Goal: Task Accomplishment & Management: Manage account settings

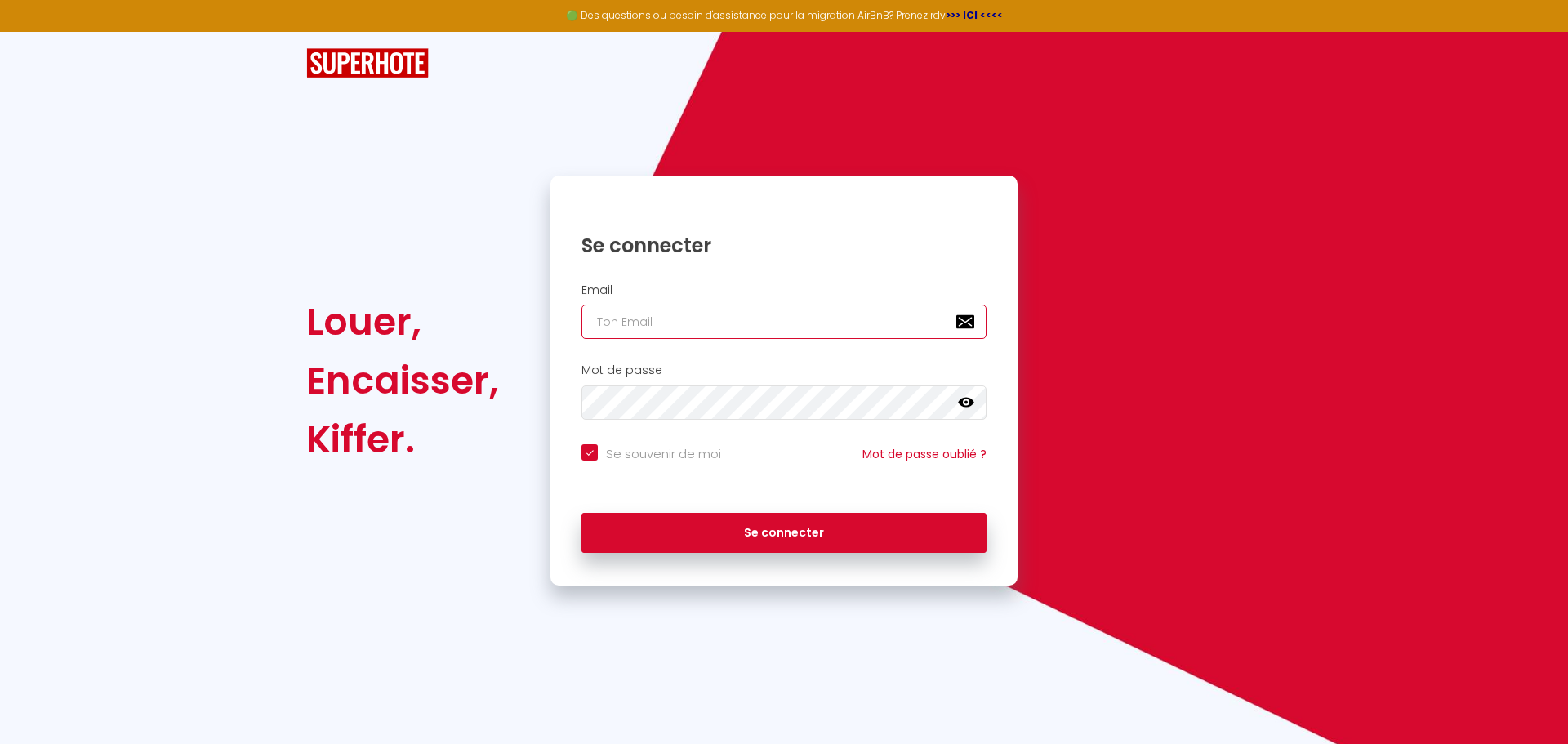
click at [659, 319] on input "email" at bounding box center [784, 322] width 405 height 34
type input "L"
checkbox input "true"
type input "Le"
checkbox input "true"
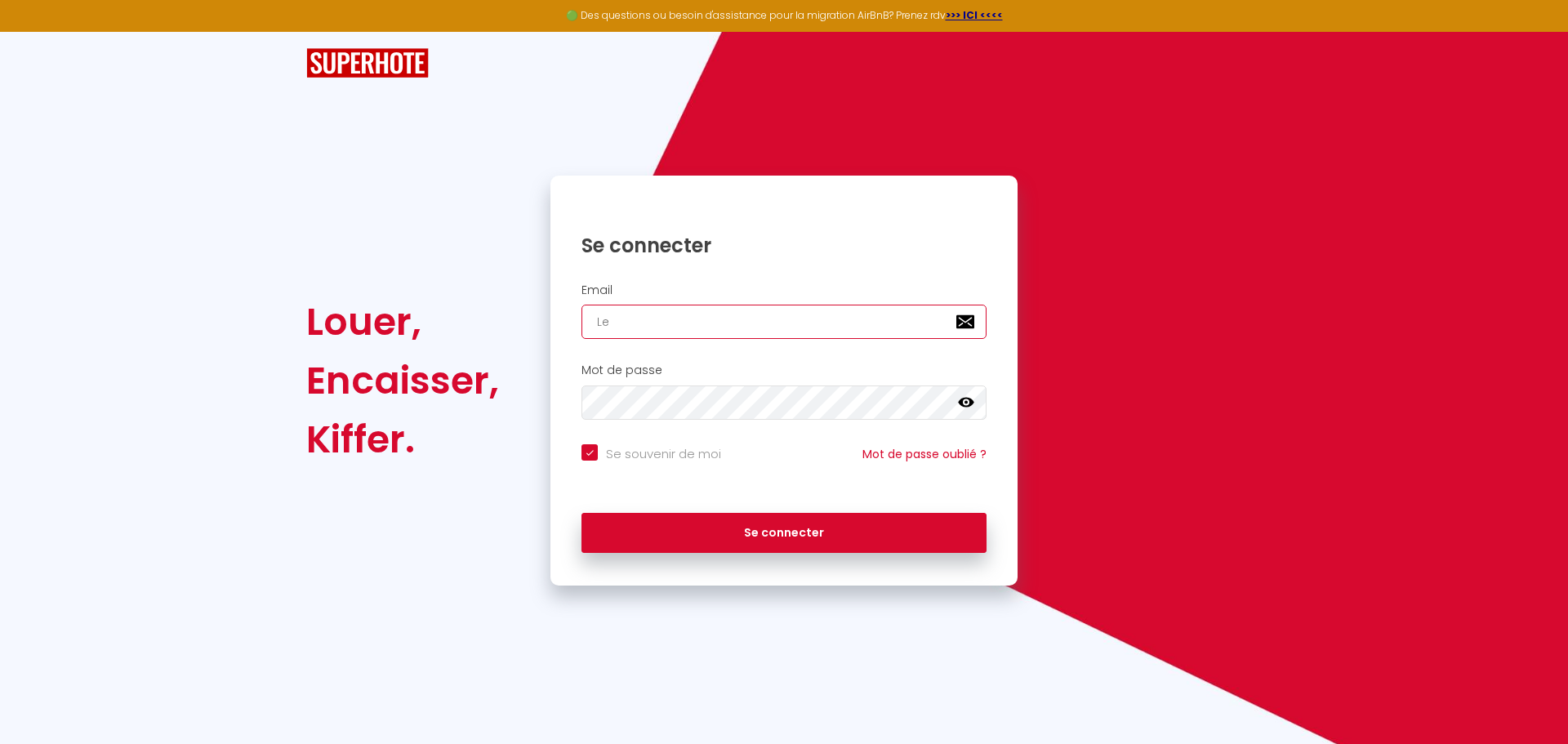
type input "Les"
checkbox input "true"
type input "Lesl"
checkbox input "true"
type input "Lesla"
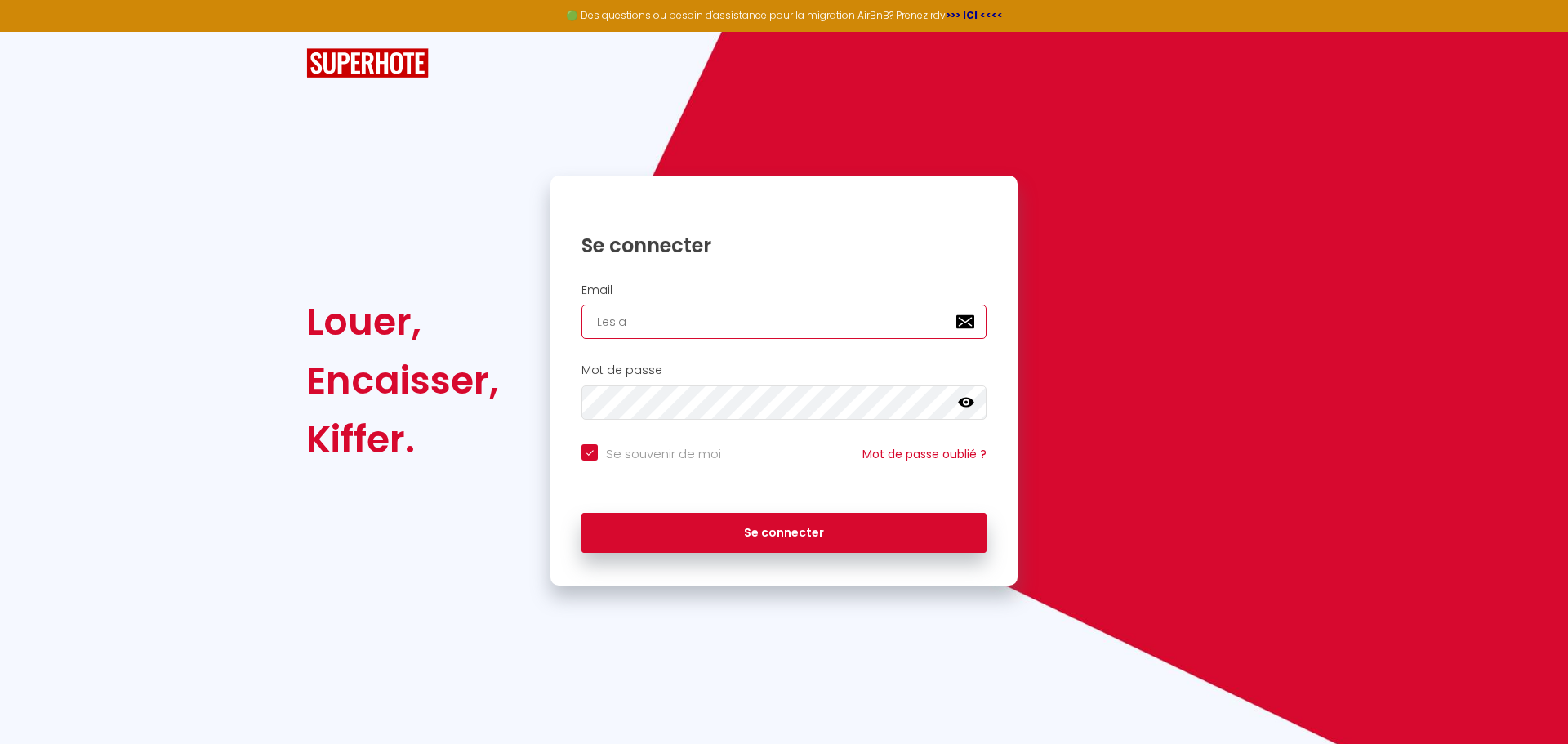
checkbox input "true"
type input "Leslal"
checkbox input "true"
type input "Leslalo"
checkbox input "true"
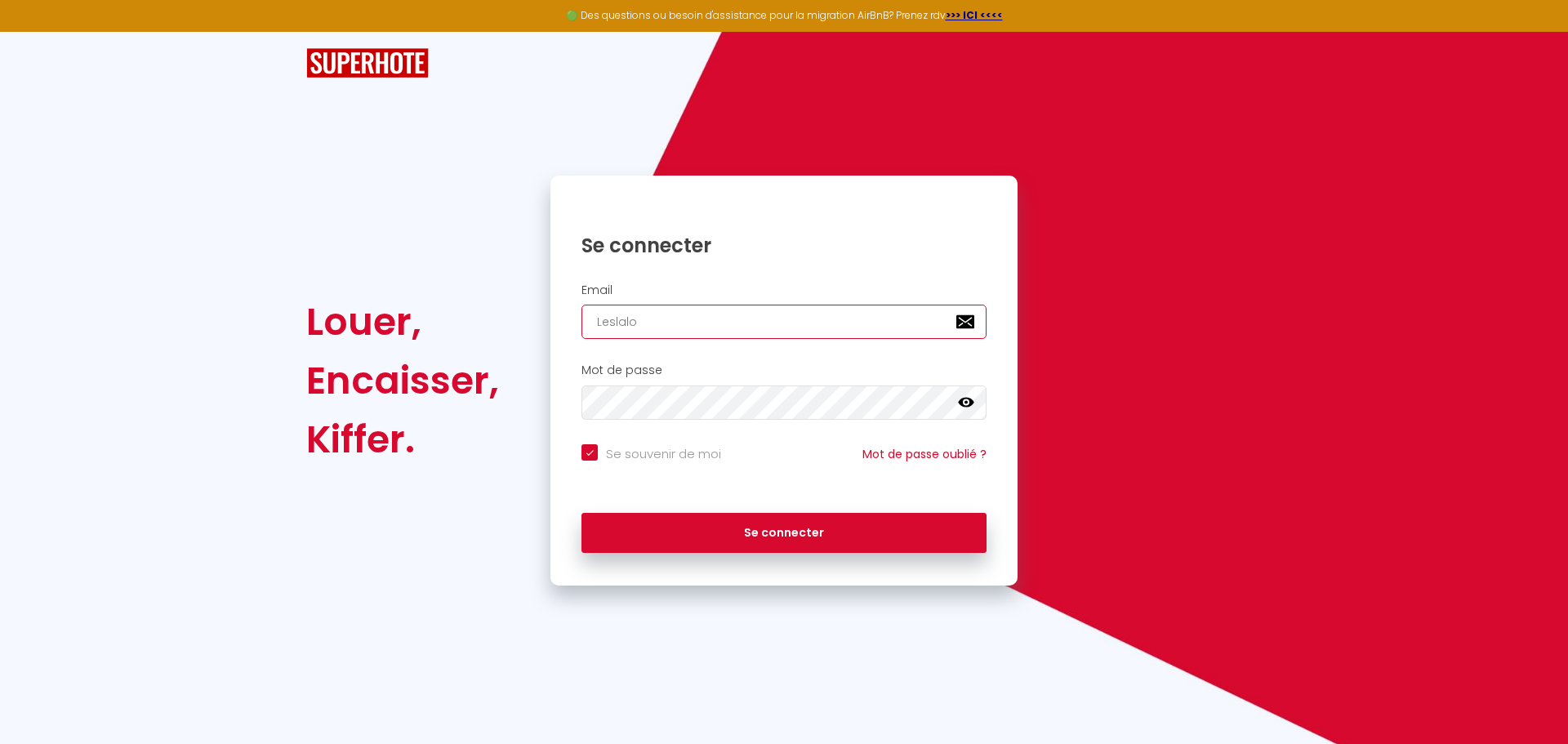
type input "Leslalom"
checkbox input "true"
type input "Leslalom_"
checkbox input "true"
type input "Leslalom_T"
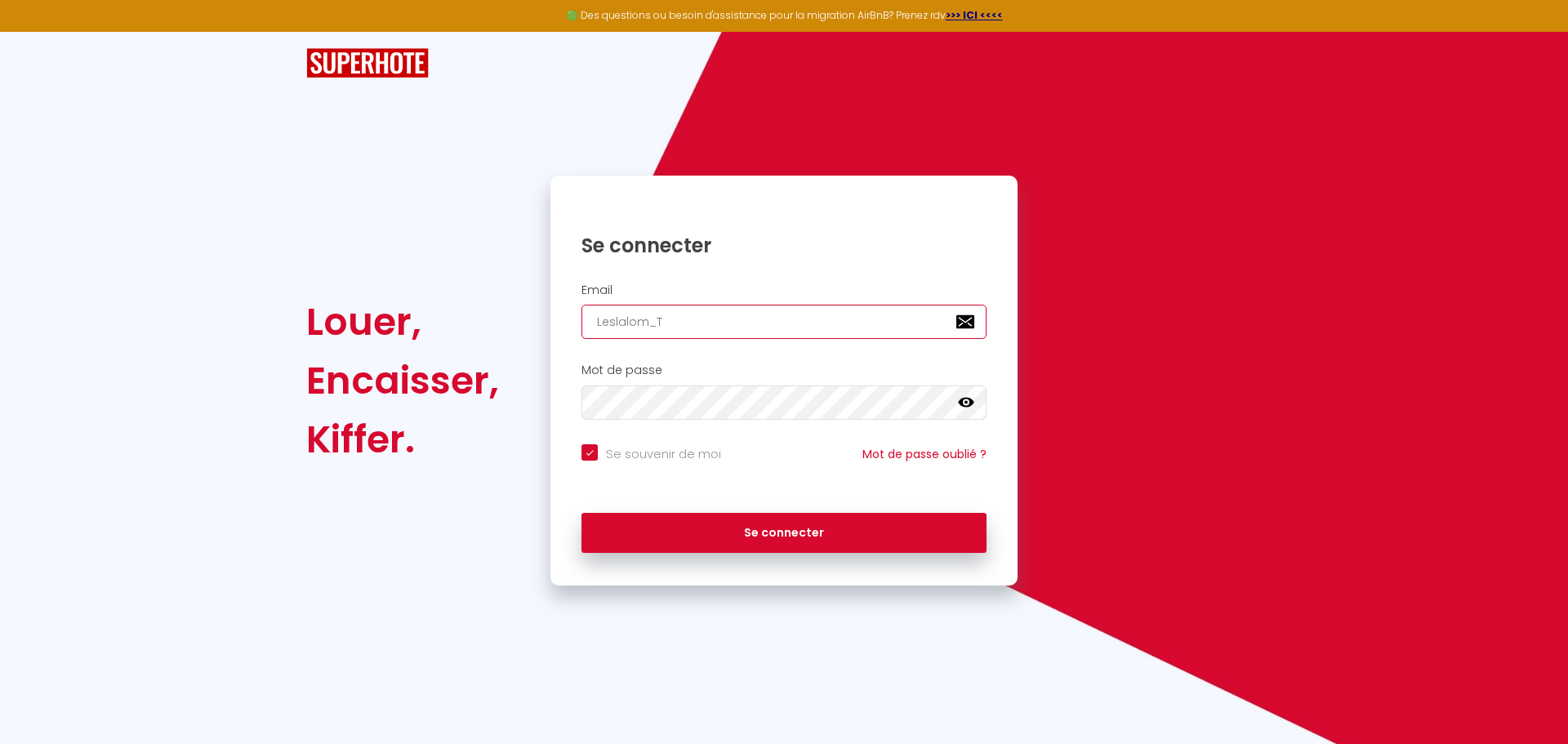
checkbox input "true"
type input "Leslalom_Ti"
checkbox input "true"
type input "Leslalom_Tig"
checkbox input "true"
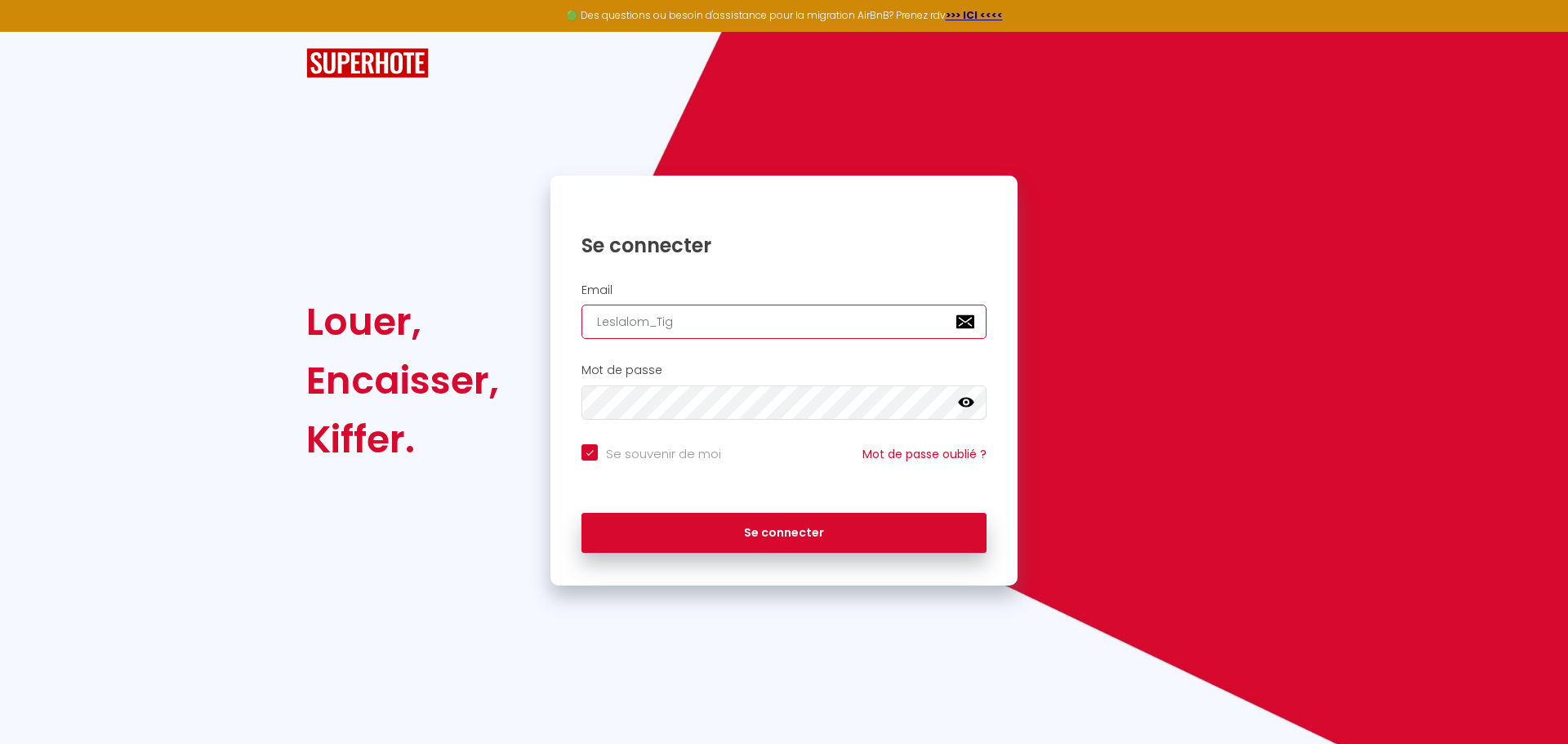
type input "Leslalom_Tign"
checkbox input "true"
type input "Leslalom_Tigne"
checkbox input "true"
type input "Leslalom_Tignes"
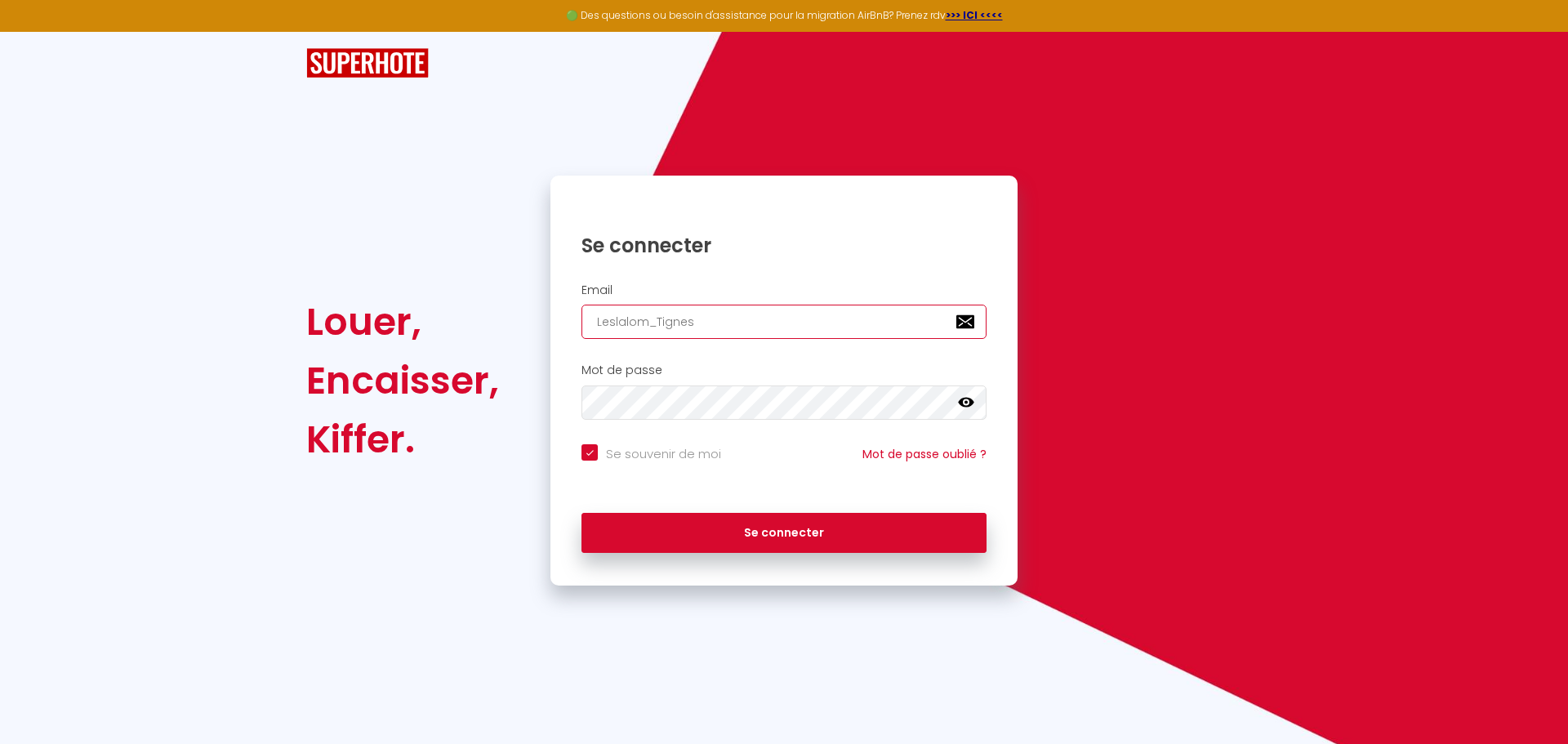
checkbox input "true"
type input "Leslalom_Tignes@"
checkbox input "true"
type input "Leslalom_Tignes@l"
checkbox input "true"
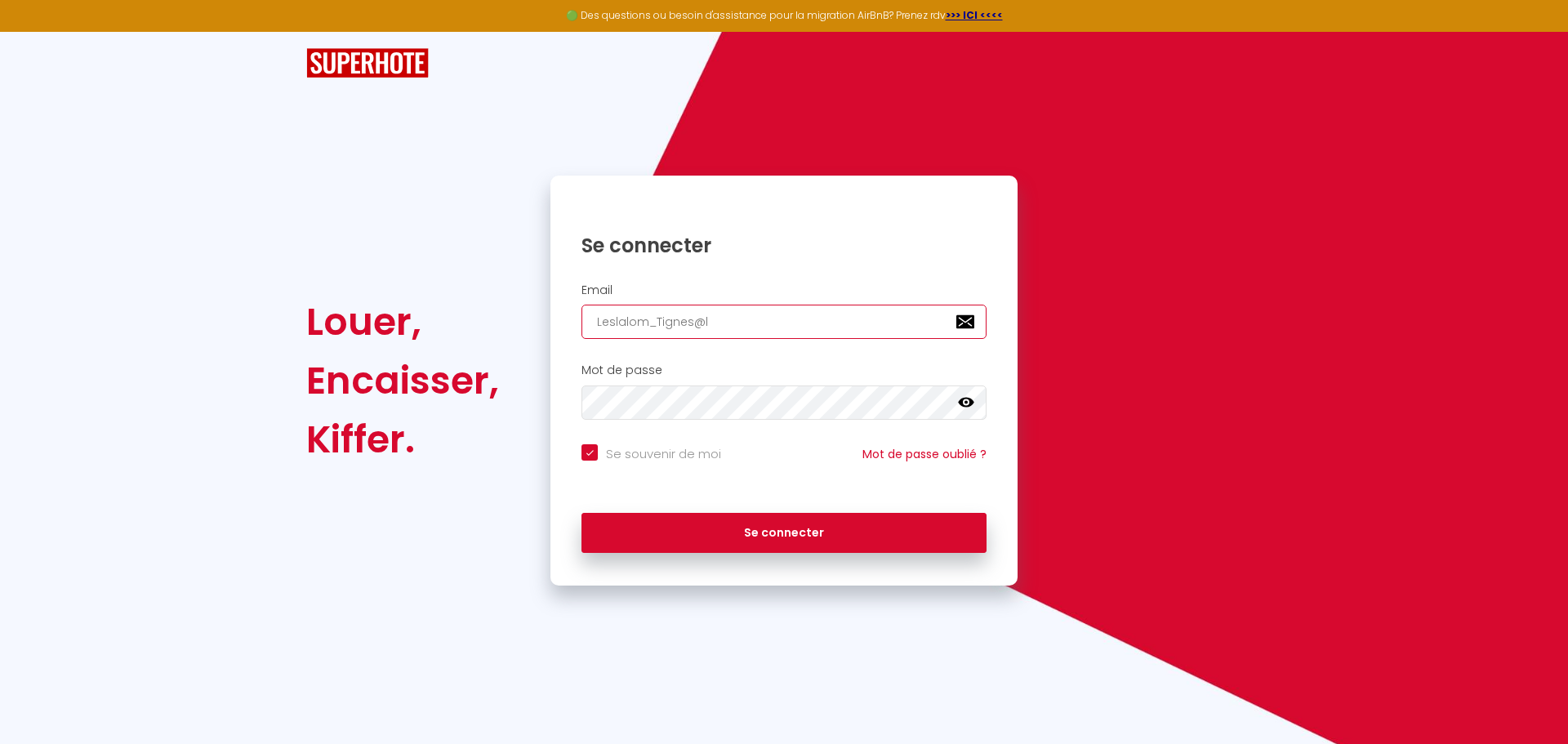
type input "Leslalom_Tignes@le"
checkbox input "true"
type input "Leslalom_Tignes@les"
checkbox input "true"
type input "Leslalom_Tignes@lesp"
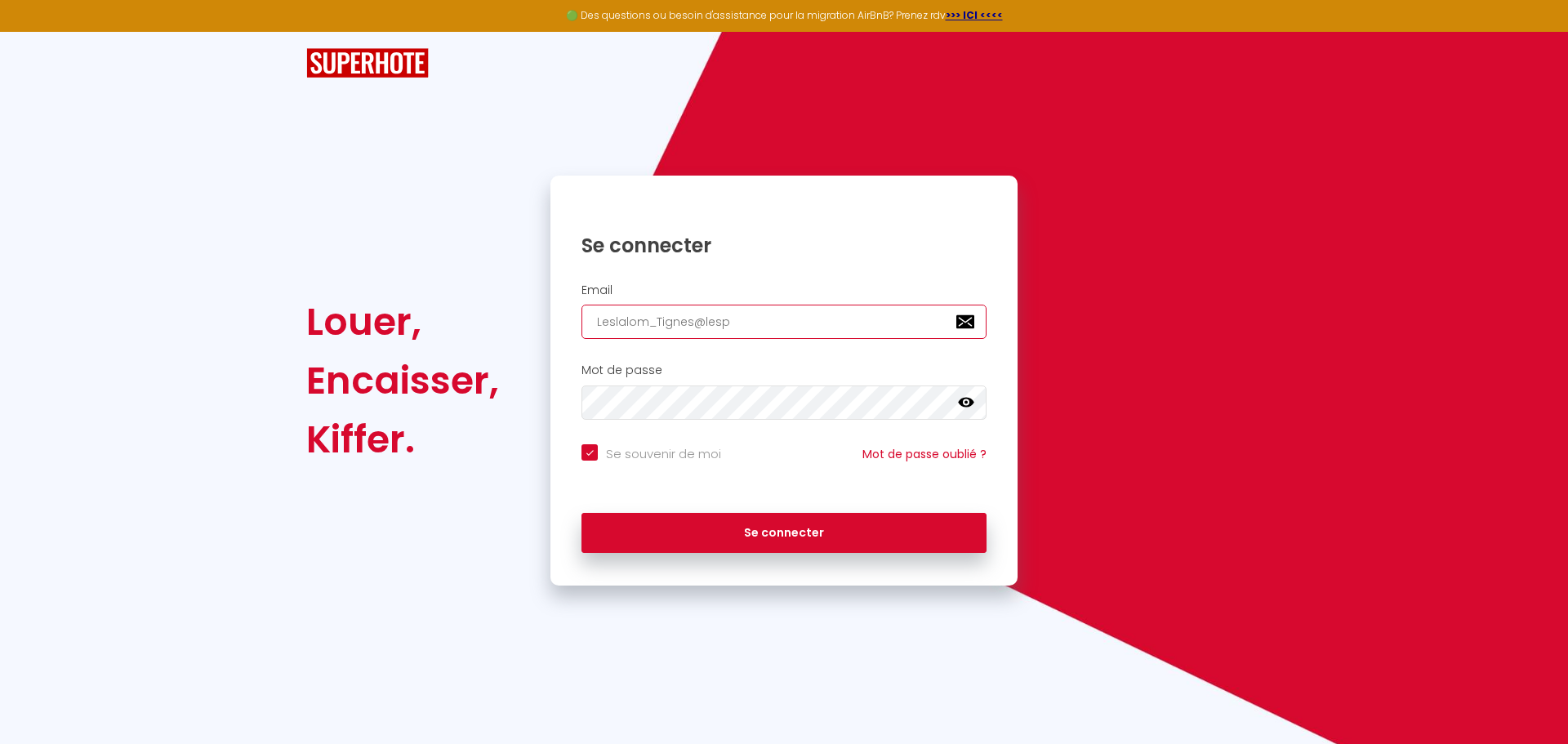
checkbox input "true"
type input "Leslalom_Tignes@lespi"
checkbox input "true"
type input "Leslalom_Tignes@lespis"
checkbox input "true"
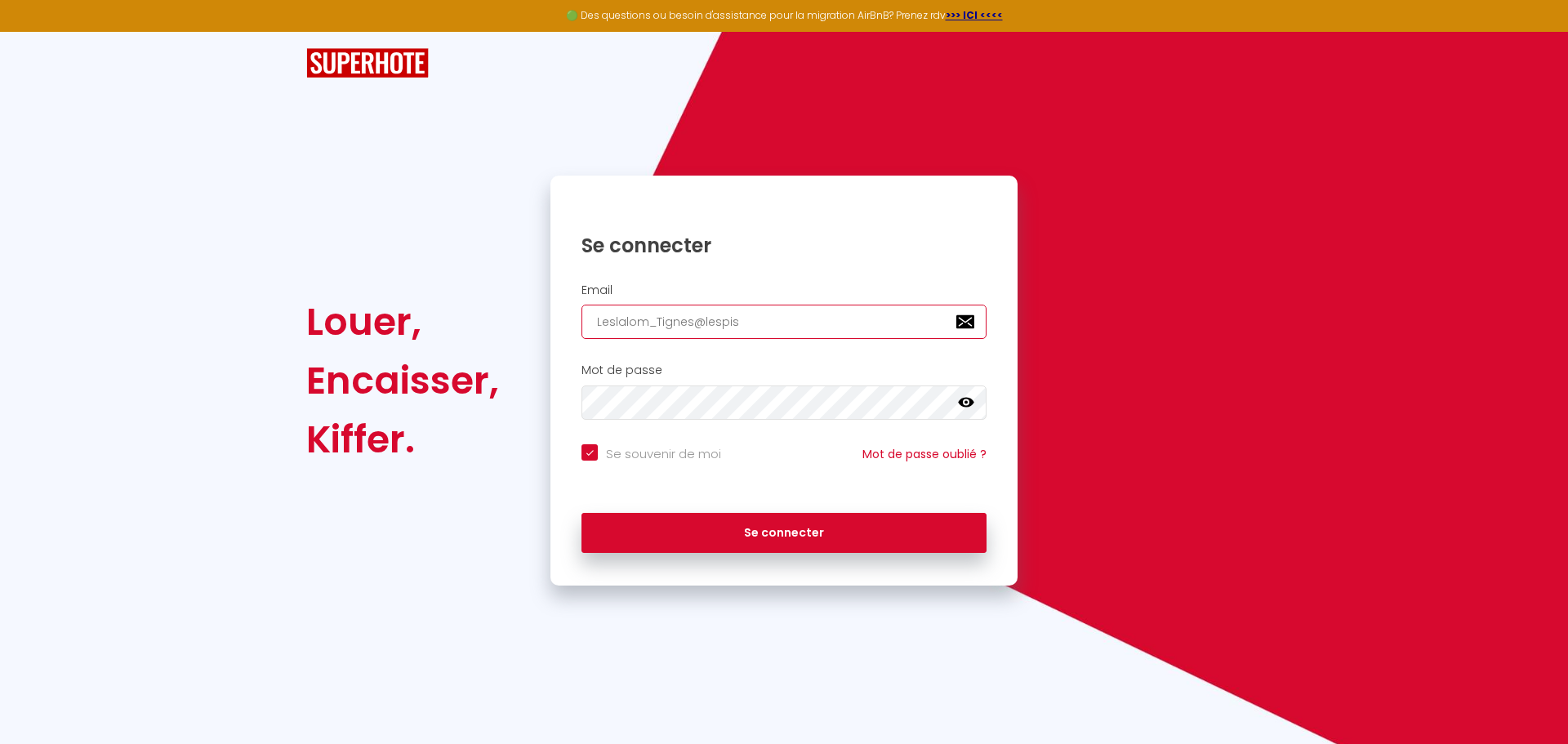
type input "Leslalom_Tignes@lespist"
checkbox input "true"
type input "Leslalom_Tignes@lespisto"
checkbox input "true"
type input "Leslalom_Tignes@lespistou"
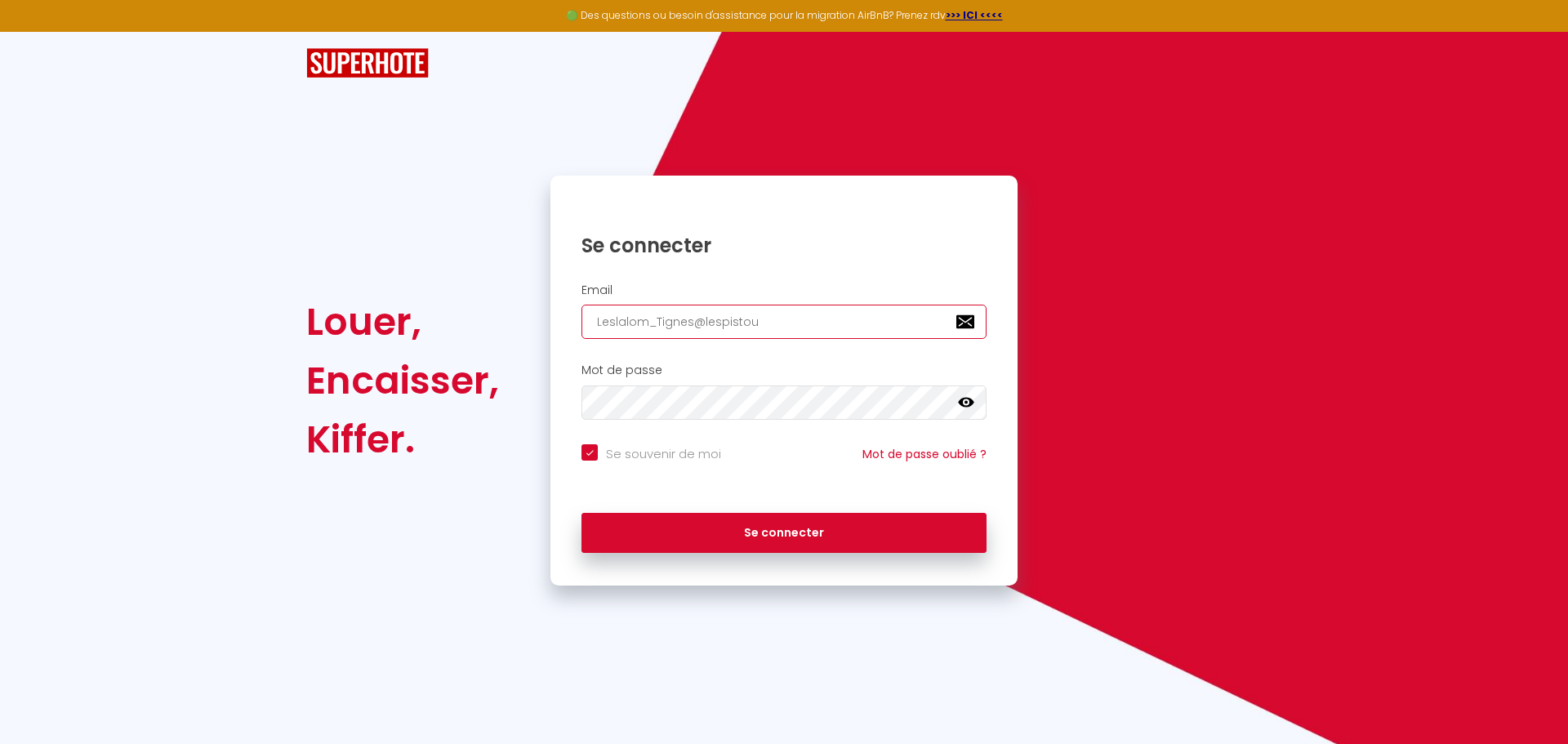
checkbox input "true"
type input "Leslalom_Tignes@lespistoul"
checkbox input "true"
type input "Leslalom_Tignes@lespistoule"
checkbox input "true"
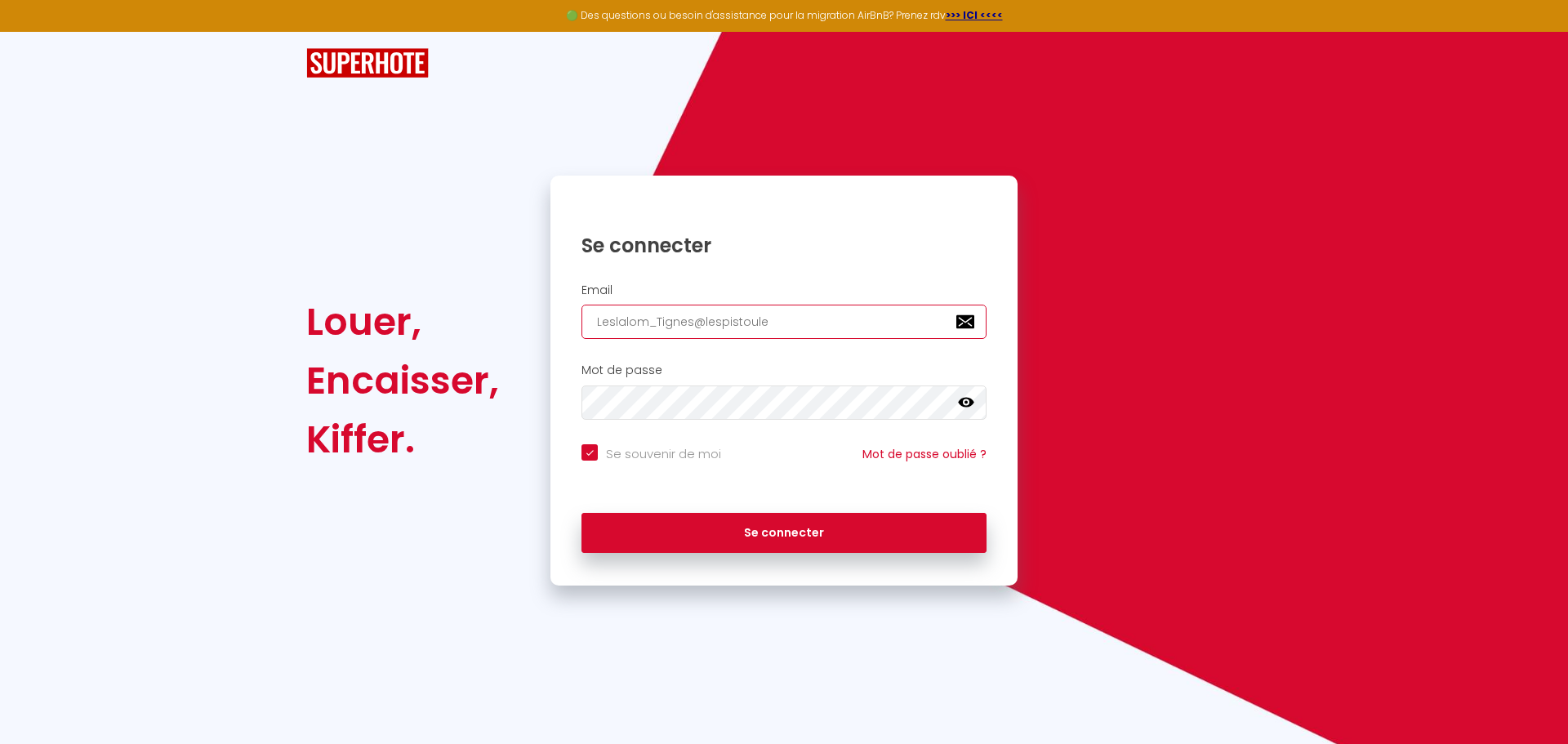
type input "Leslalom_Tignes@lespistoulet"
checkbox input "true"
type input "Leslalom_Tignes@lespistoulets"
checkbox input "true"
type input "Leslalom_Tignes@lespistoulets."
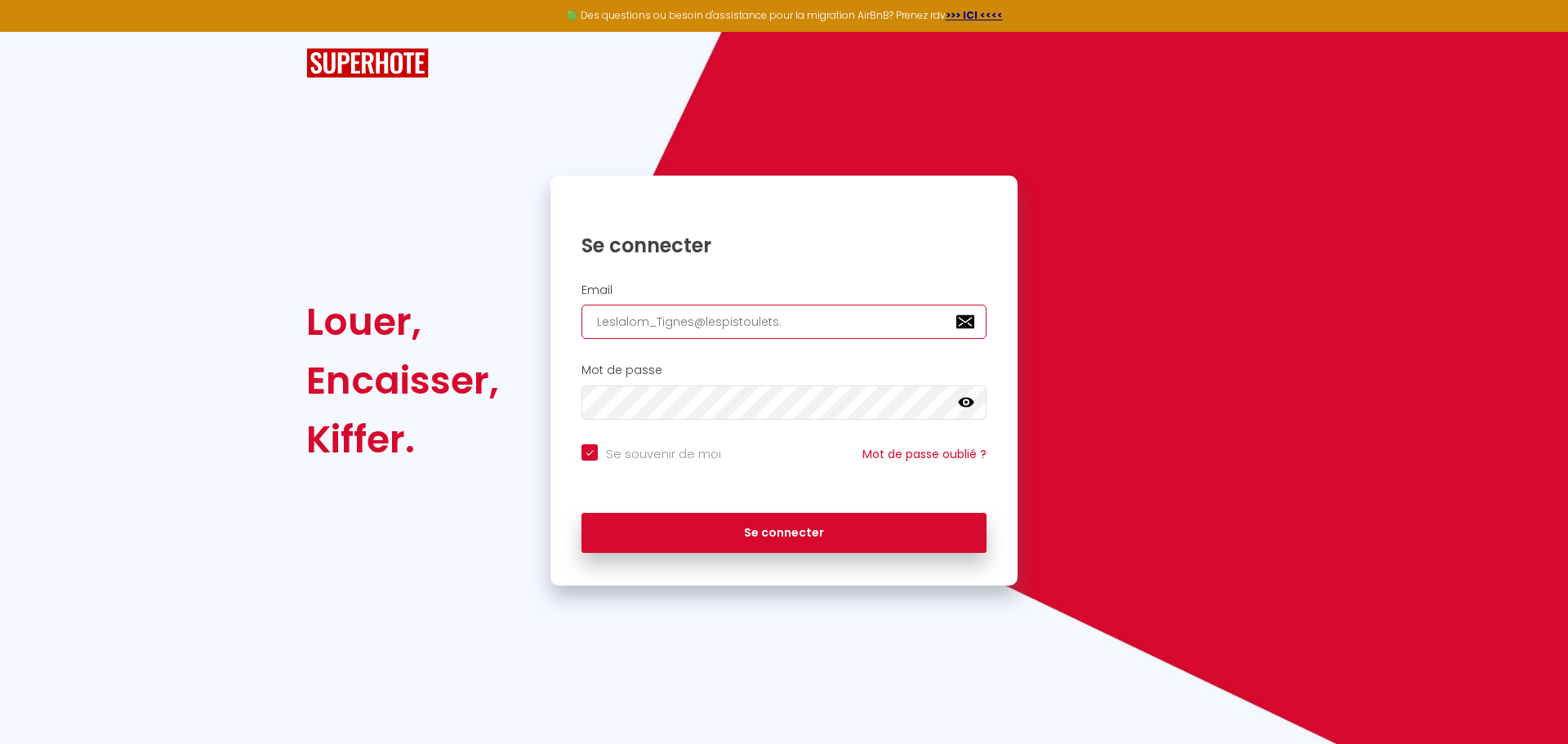
checkbox input "true"
type input "Leslalom_Tignes@lespistoulets.f"
checkbox input "true"
type input "[EMAIL_ADDRESS][DOMAIN_NAME]"
checkbox input "true"
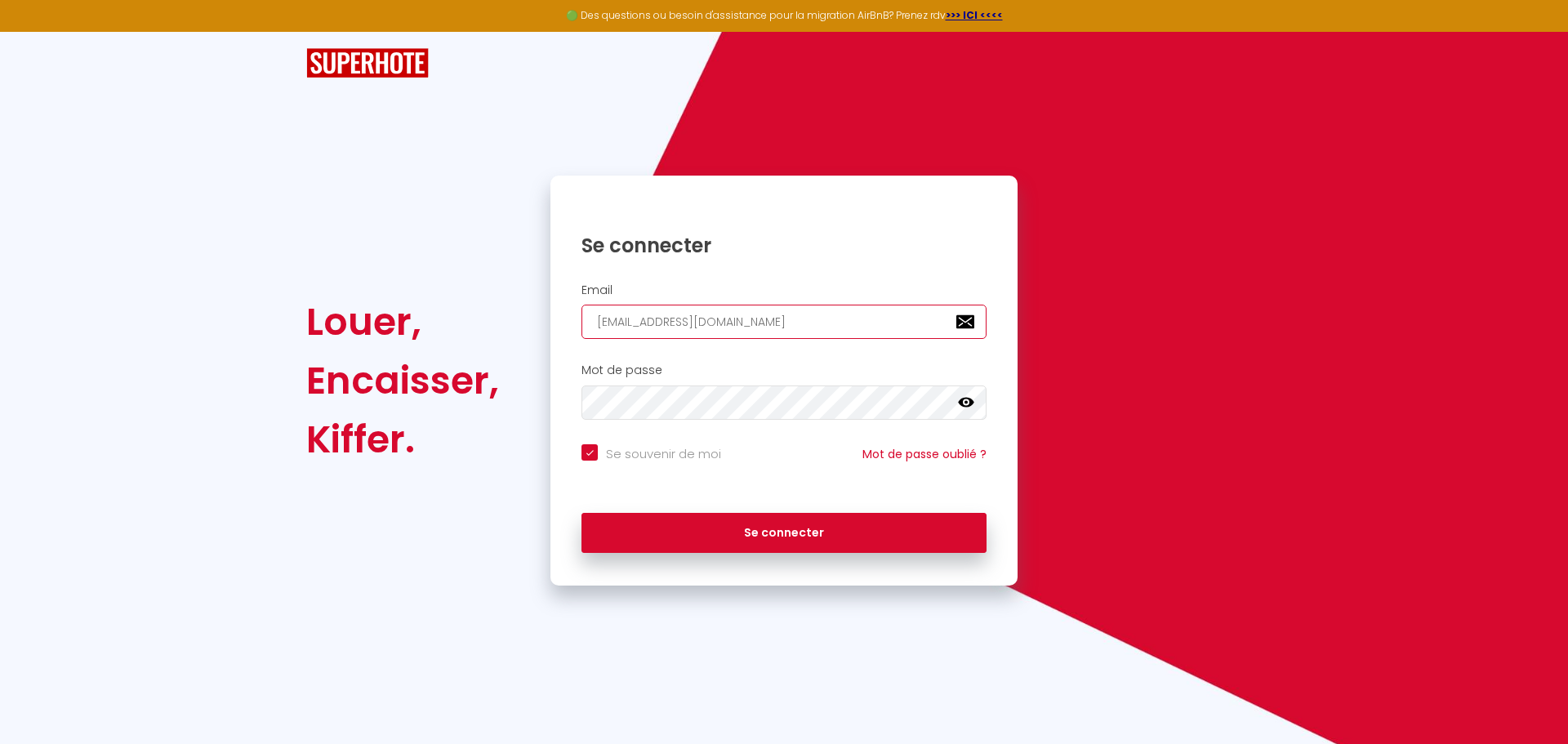
type input "[EMAIL_ADDRESS][DOMAIN_NAME]"
click at [957, 399] on div at bounding box center [784, 402] width 405 height 34
click at [963, 400] on icon at bounding box center [966, 402] width 16 height 10
click at [965, 401] on icon at bounding box center [966, 402] width 16 height 16
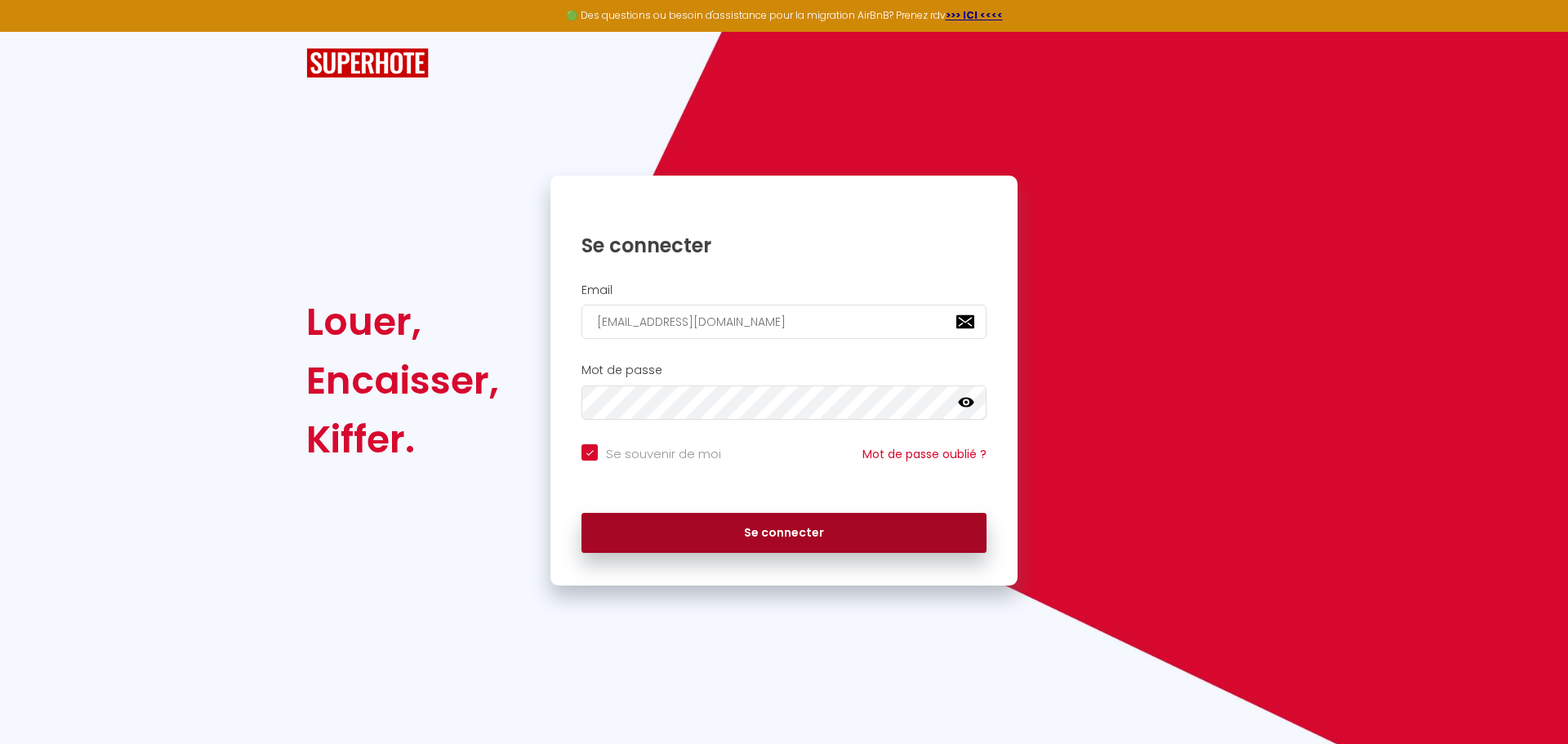
click at [839, 522] on button "Se connecter" at bounding box center [784, 533] width 405 height 41
checkbox input "true"
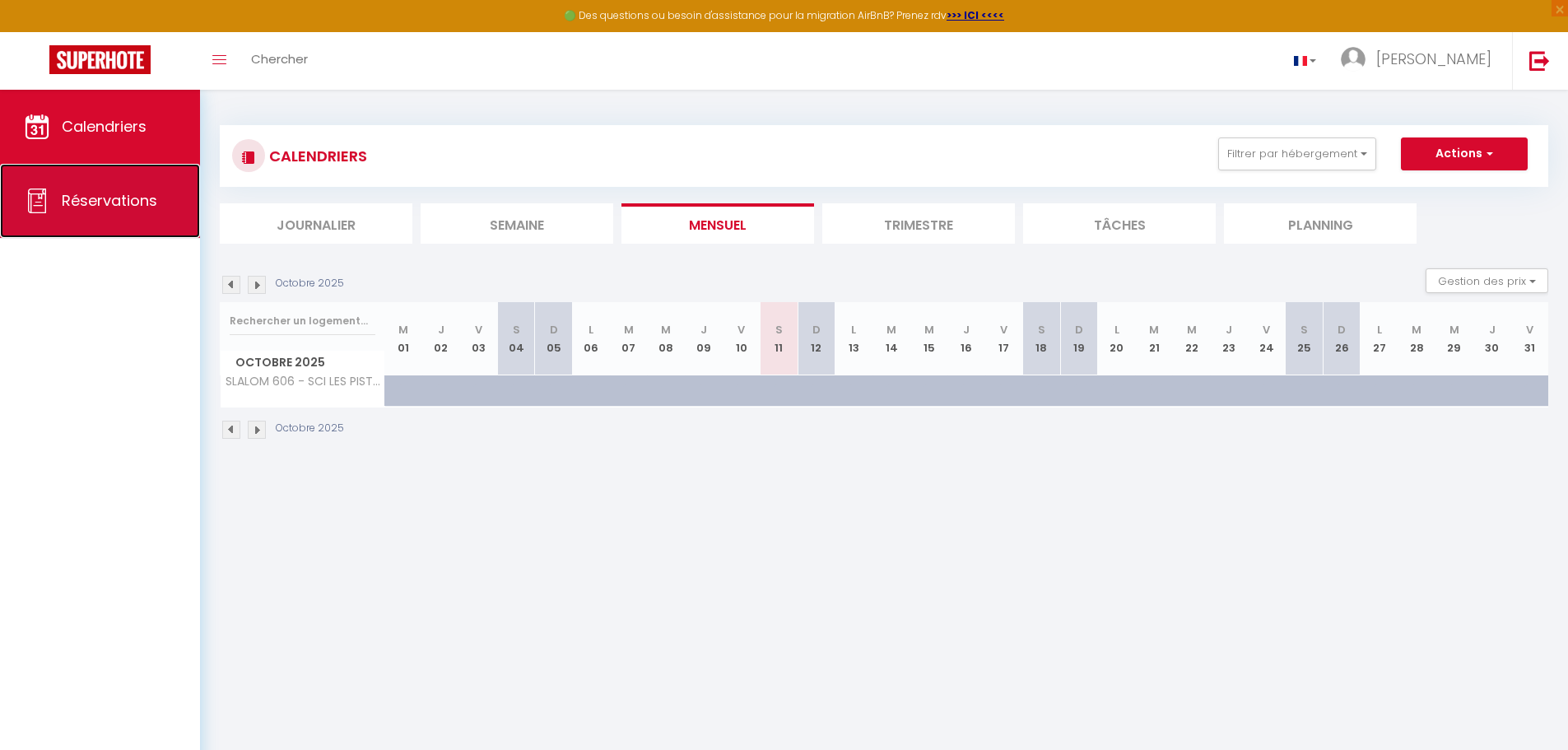
click at [119, 193] on span "Réservations" at bounding box center [109, 200] width 96 height 21
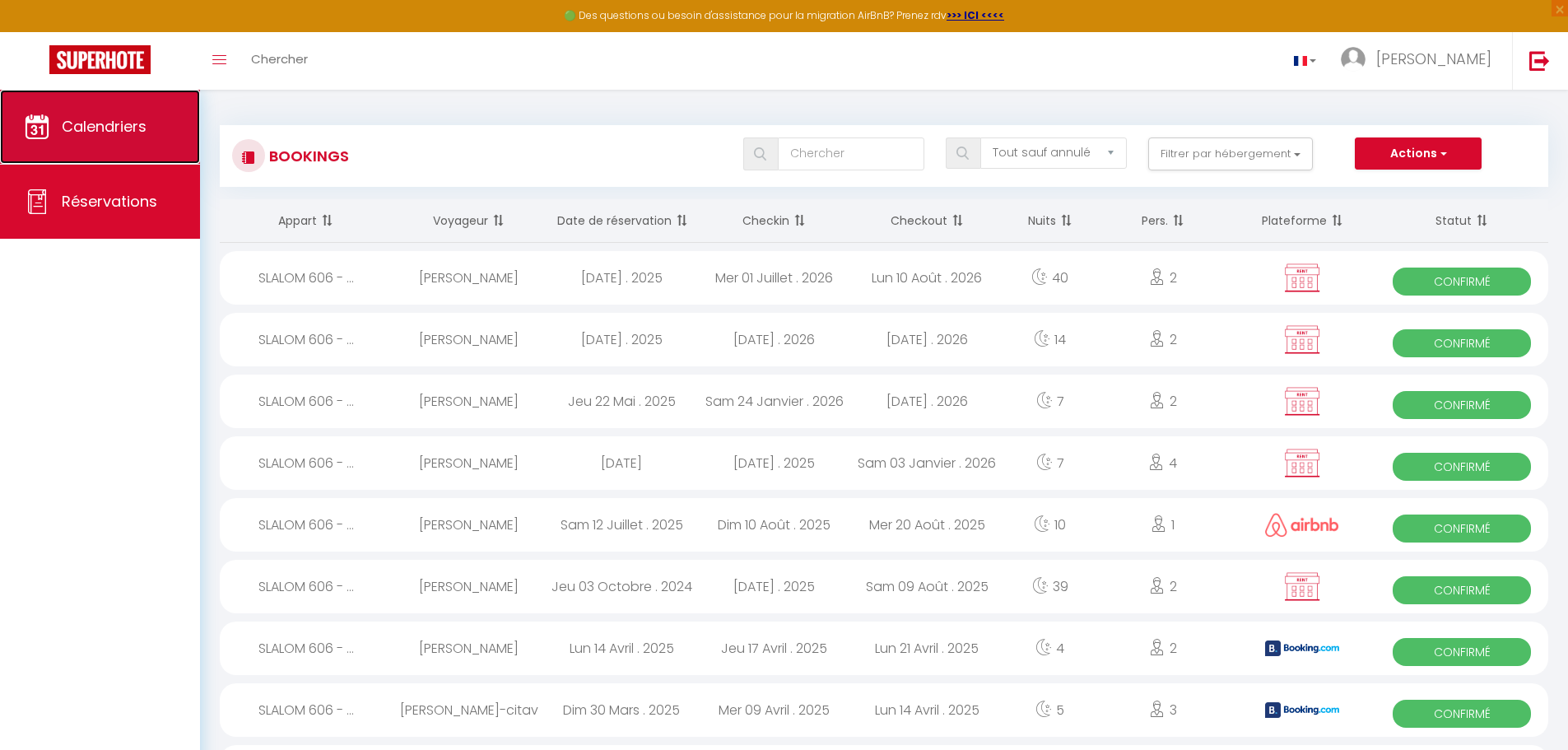
click at [119, 130] on span "Calendriers" at bounding box center [104, 126] width 85 height 21
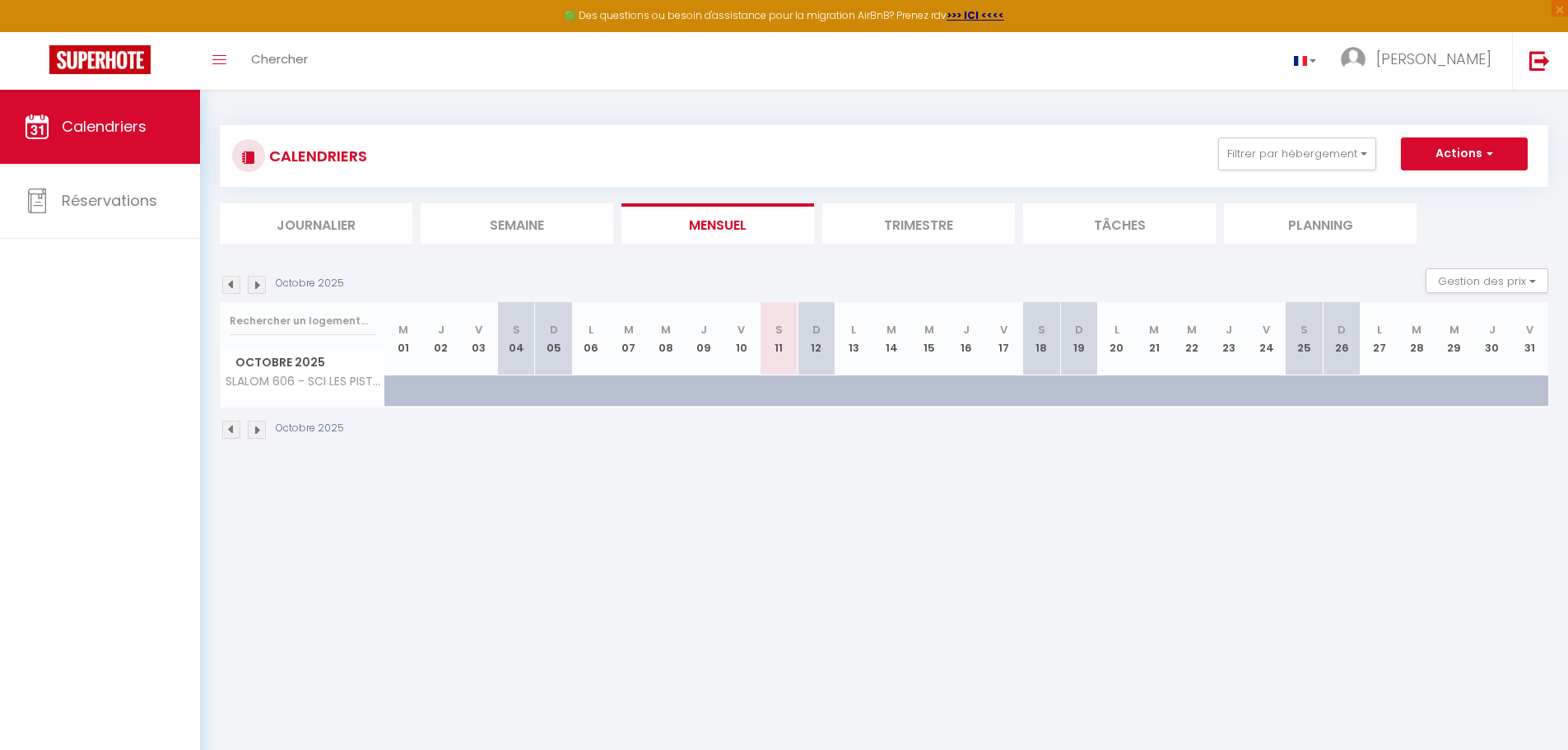
click at [912, 211] on li "Trimestre" at bounding box center [918, 223] width 192 height 41
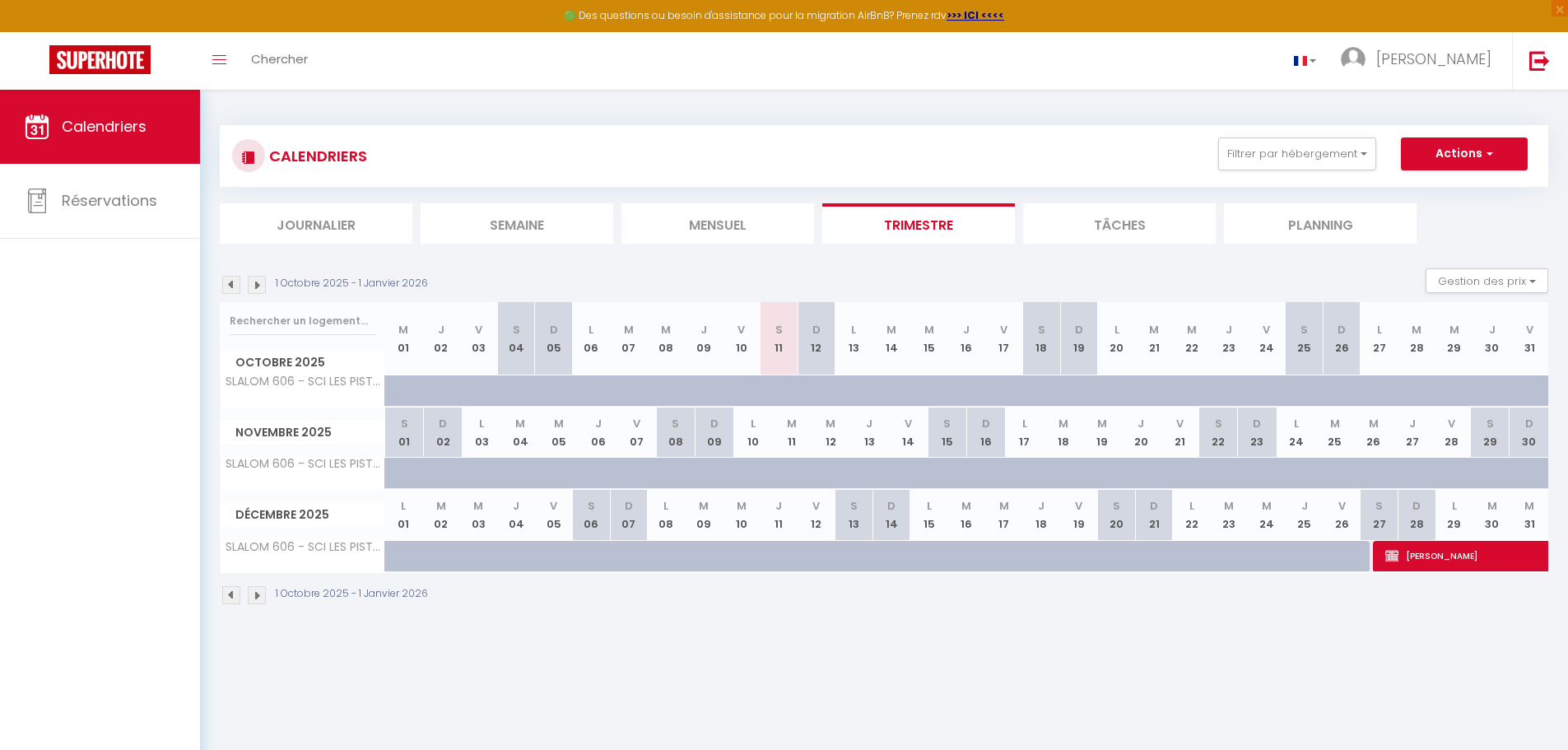
click at [254, 287] on img at bounding box center [257, 285] width 18 height 18
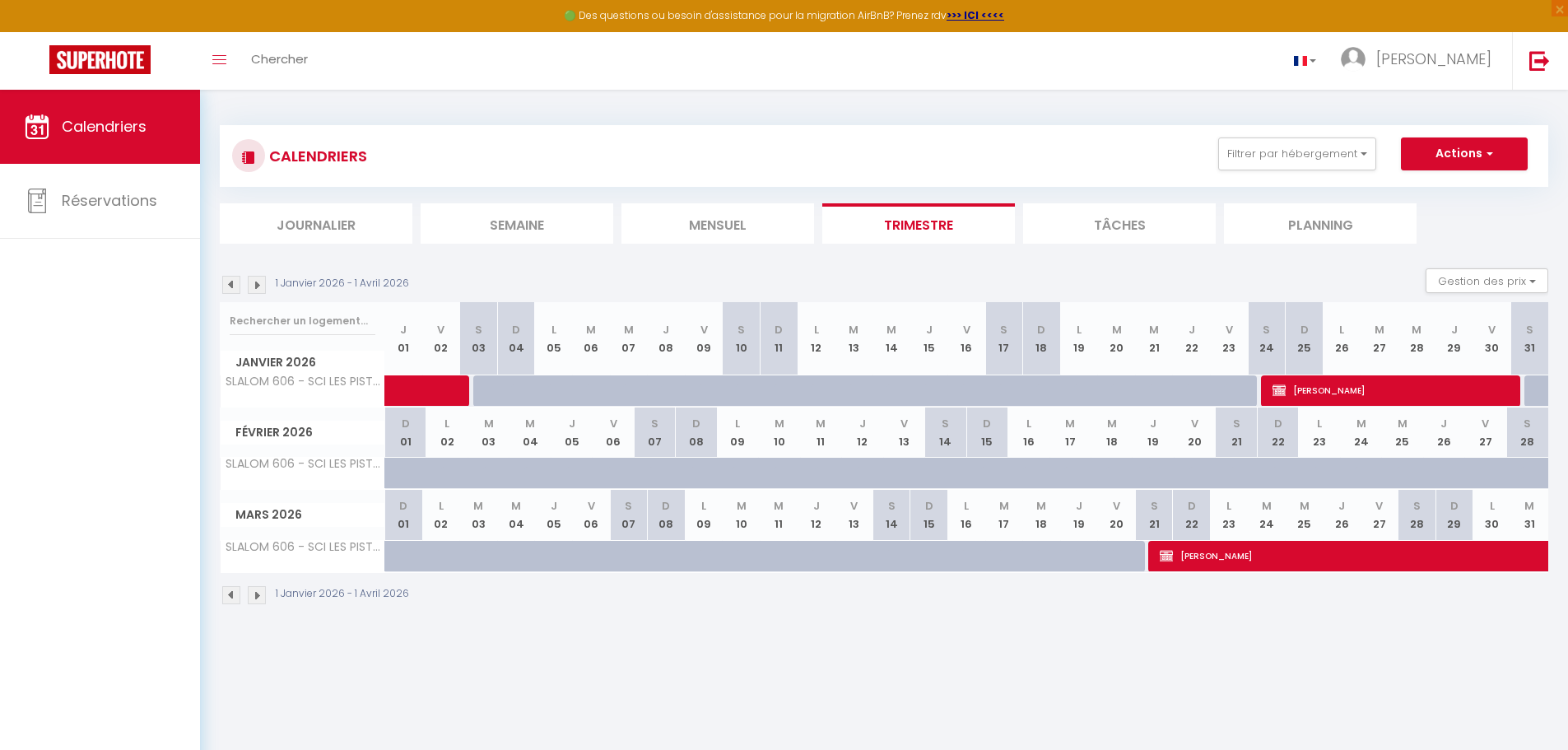
click at [253, 285] on img at bounding box center [257, 285] width 18 height 18
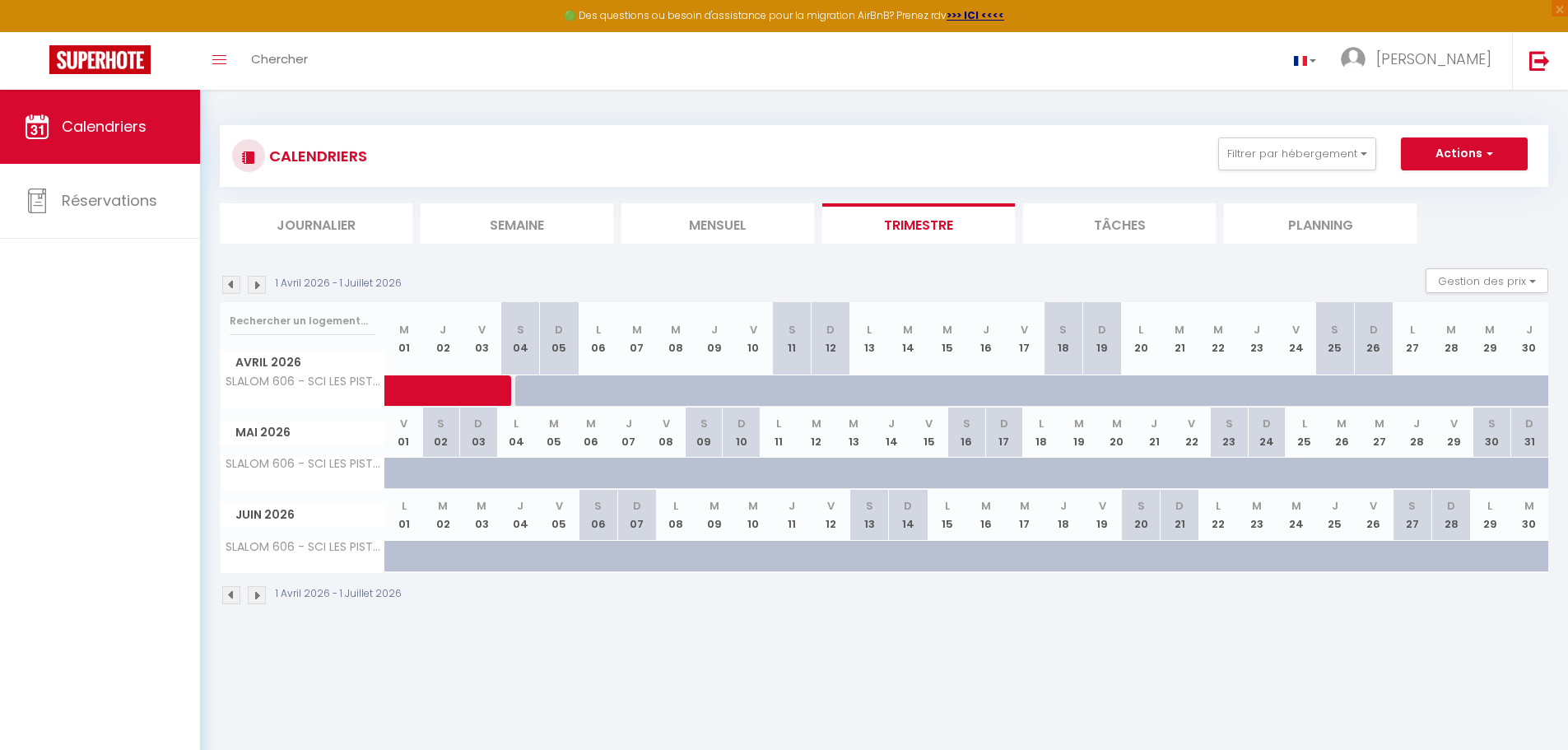
click at [228, 284] on img at bounding box center [231, 285] width 18 height 18
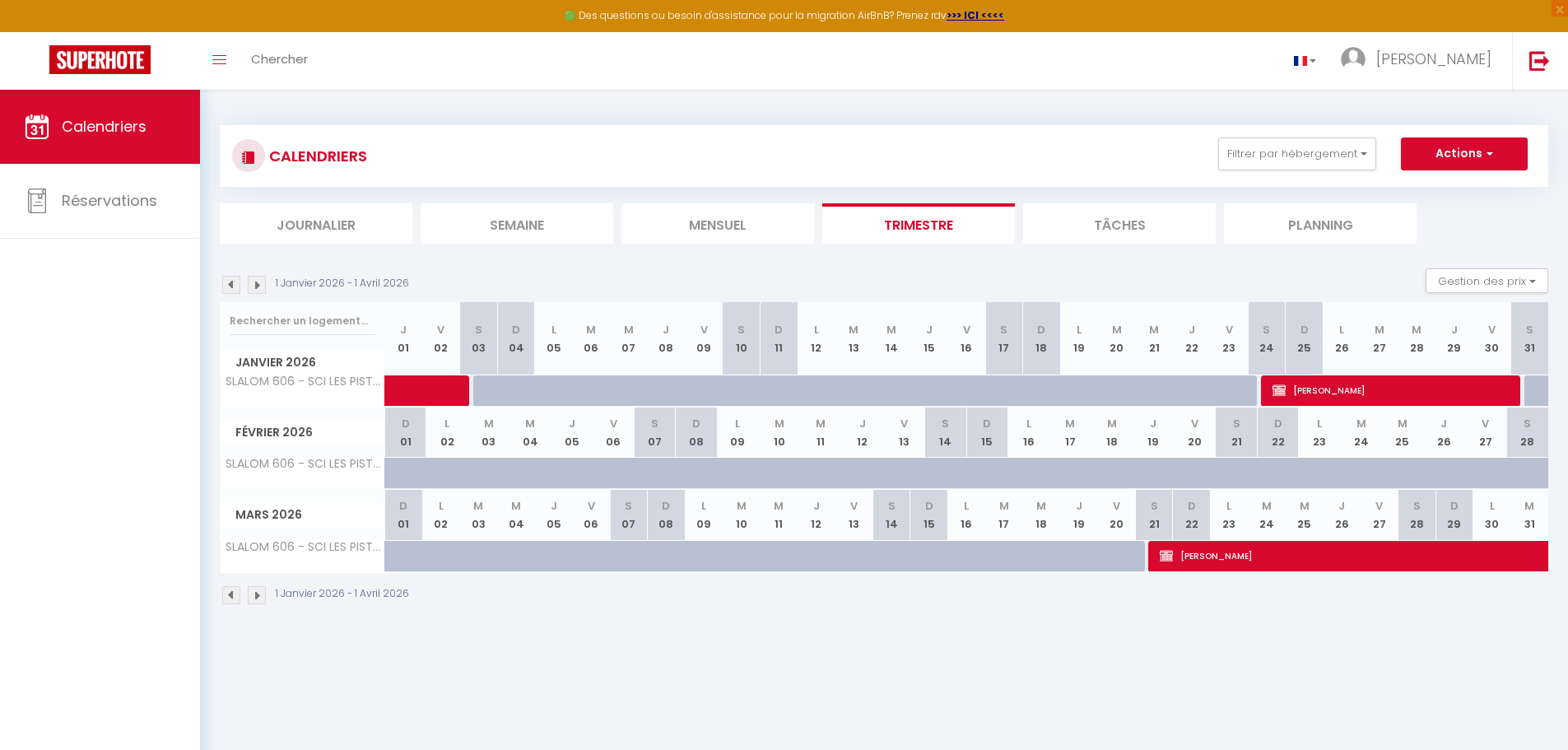
click at [698, 239] on li "Mensuel" at bounding box center [718, 223] width 192 height 41
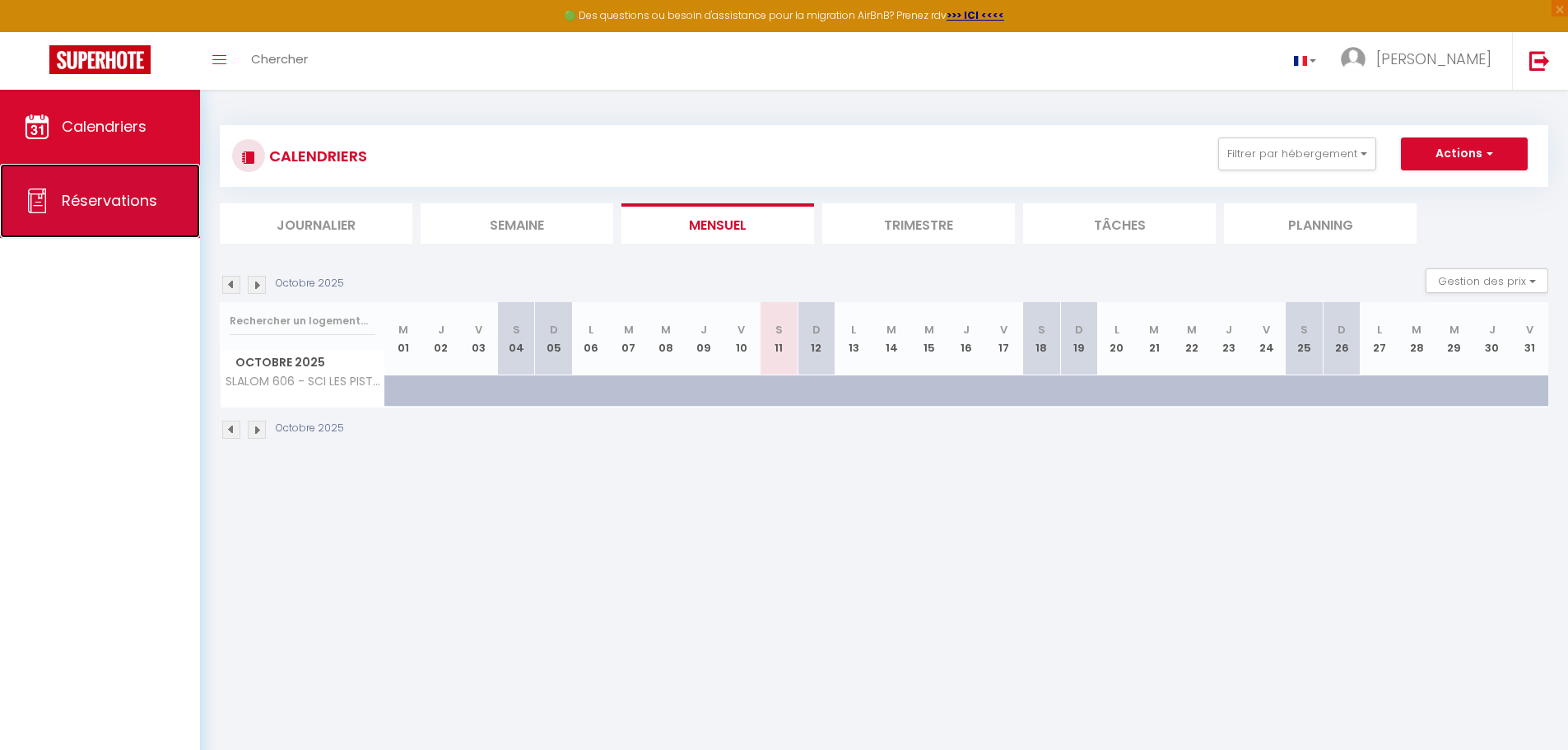
click at [178, 205] on link "Réservations" at bounding box center [99, 201] width 200 height 74
select select "not_cancelled"
select select
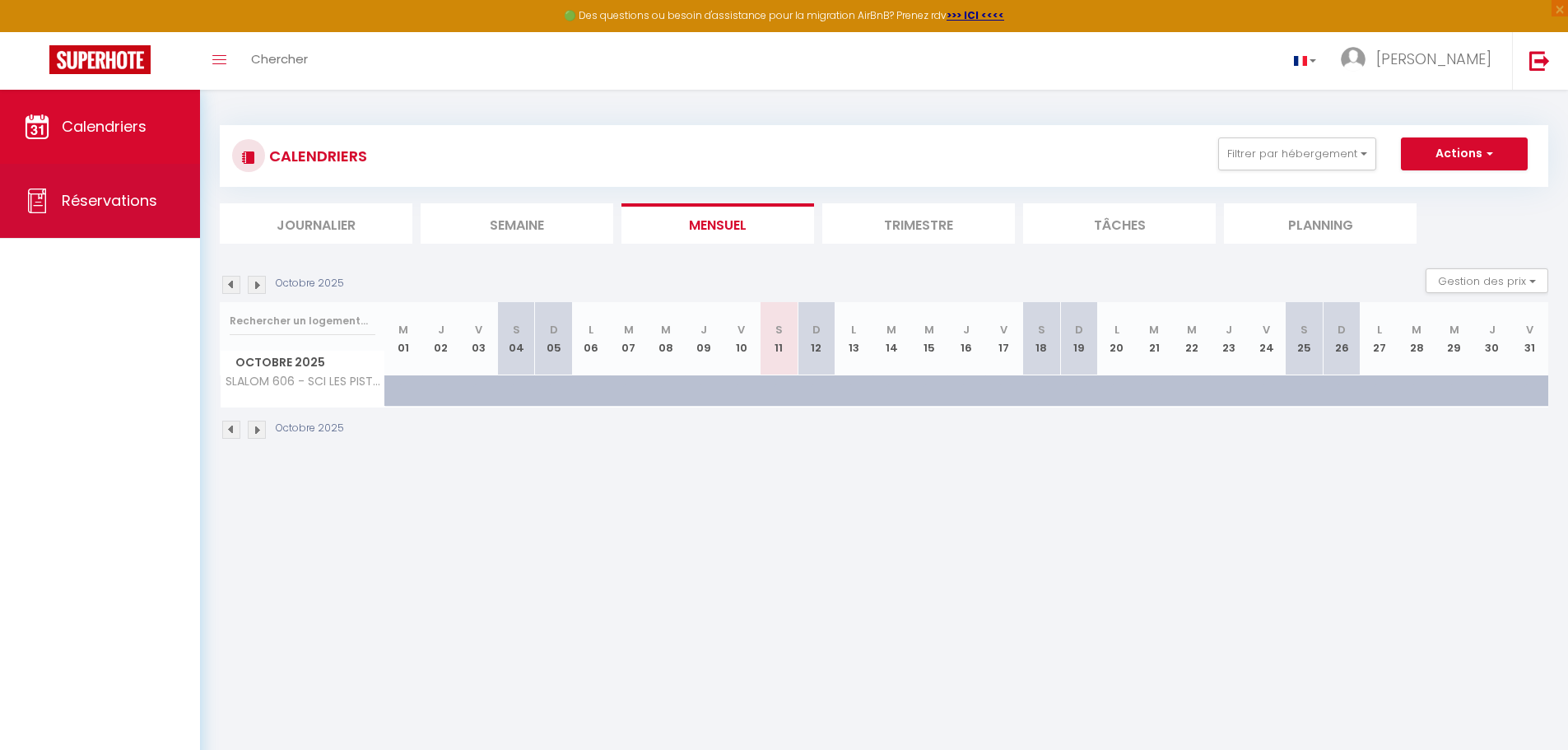
select select
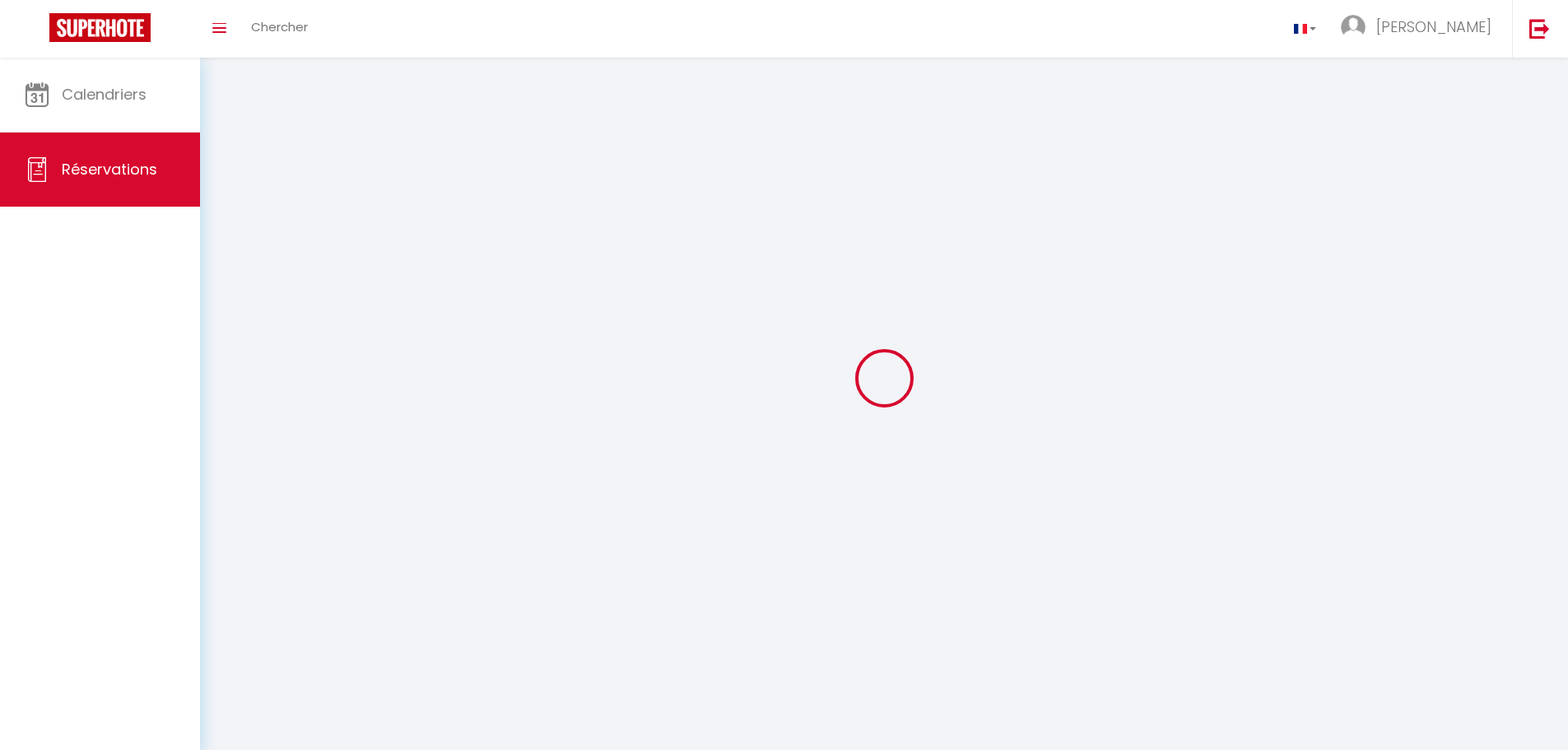
select select
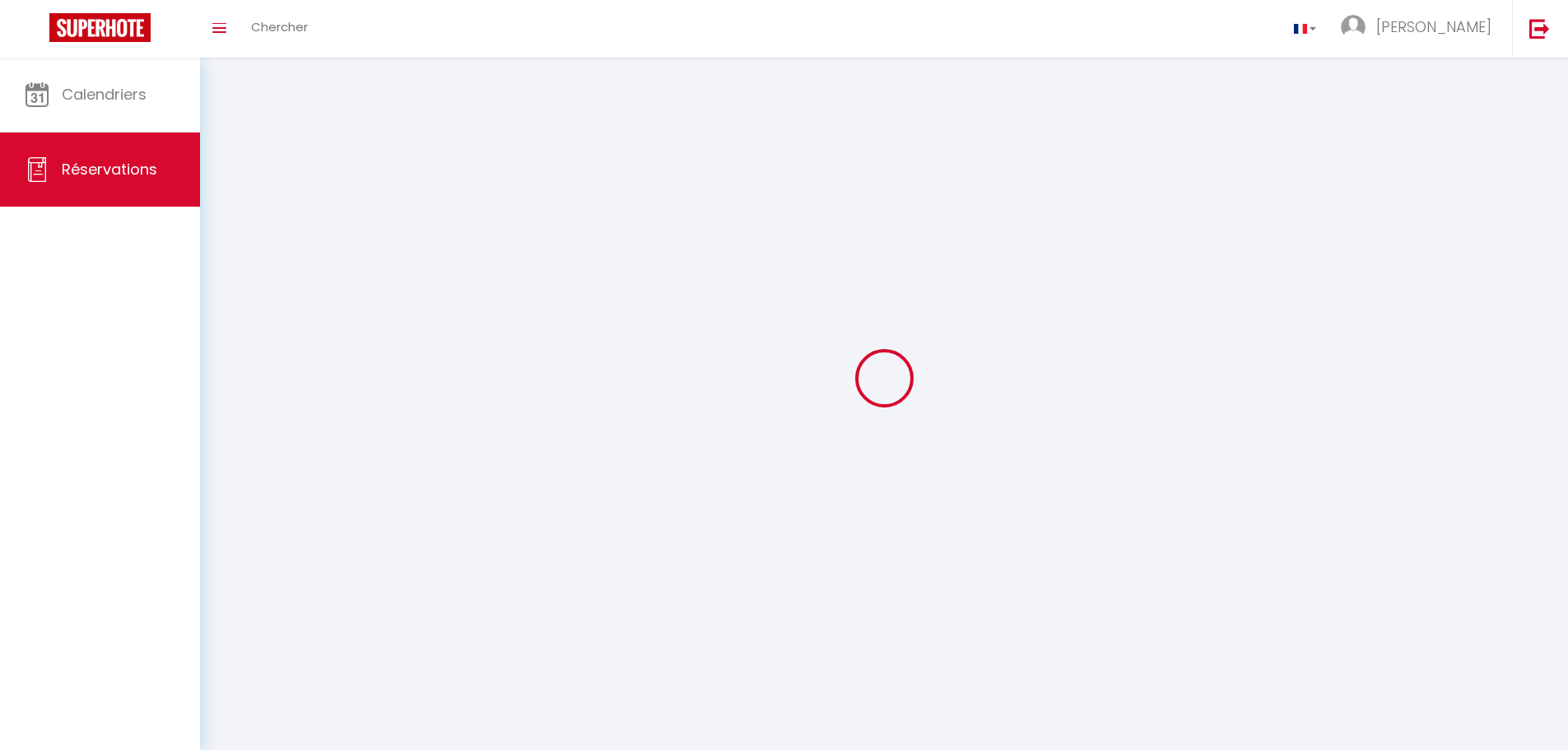
select select
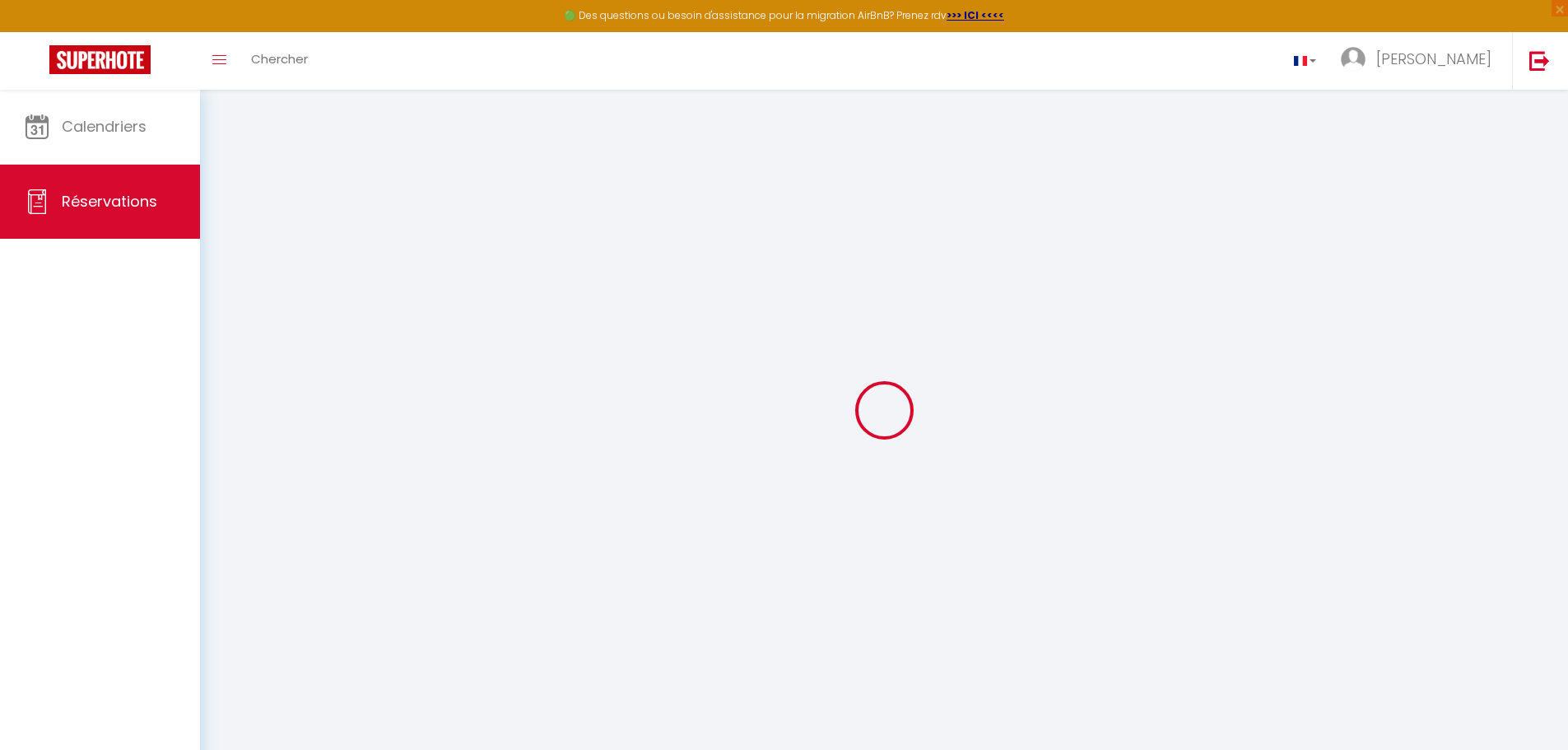
select select
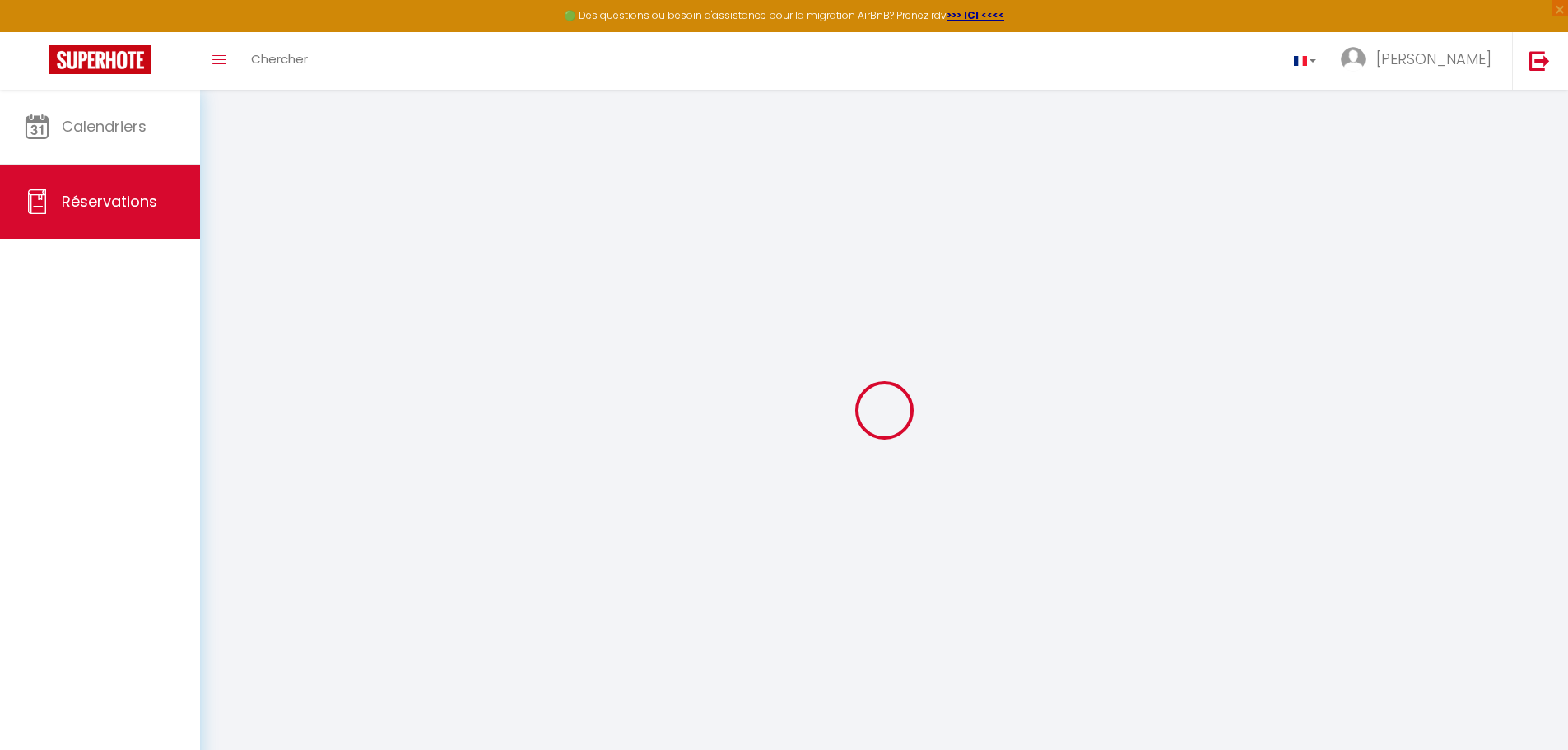
select select
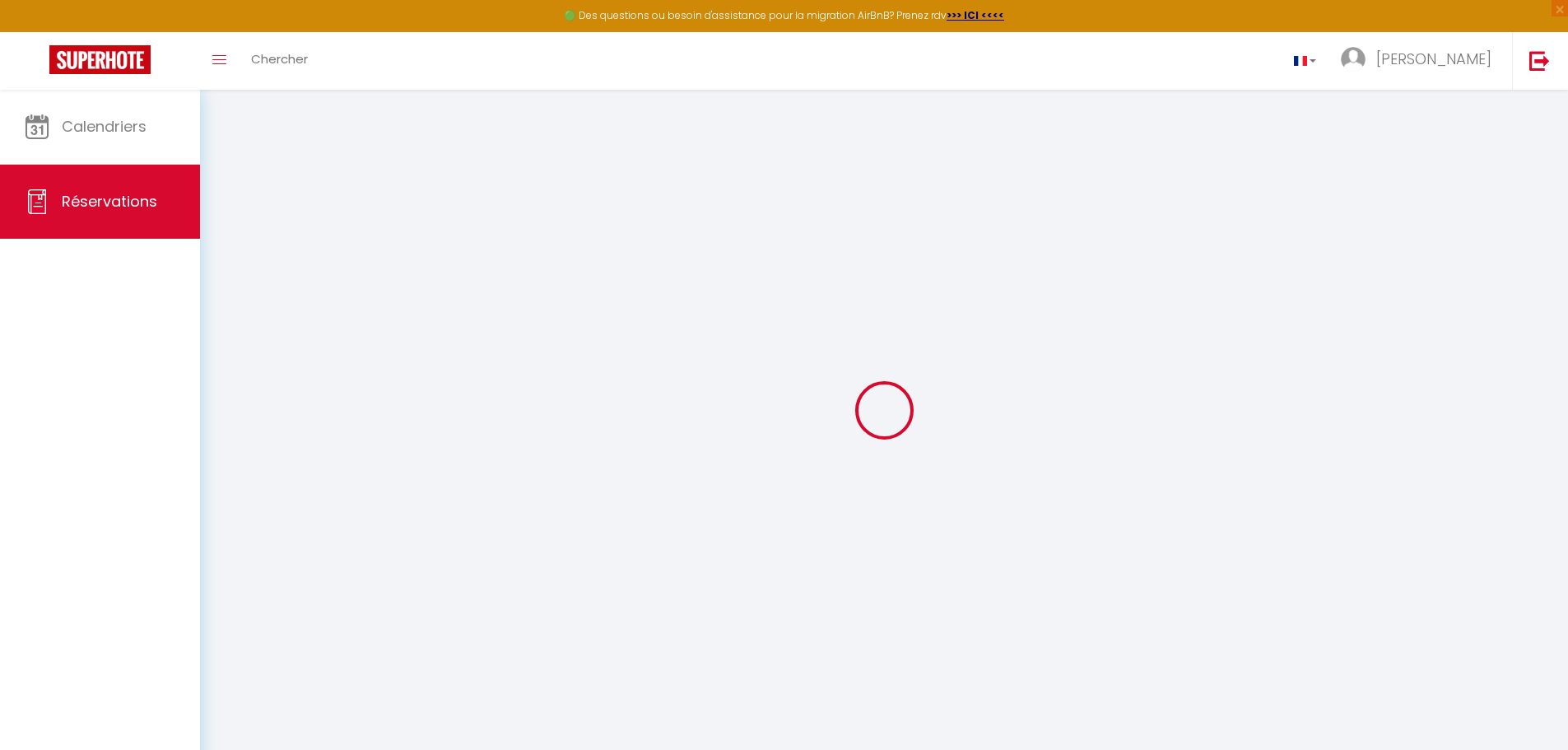
select select
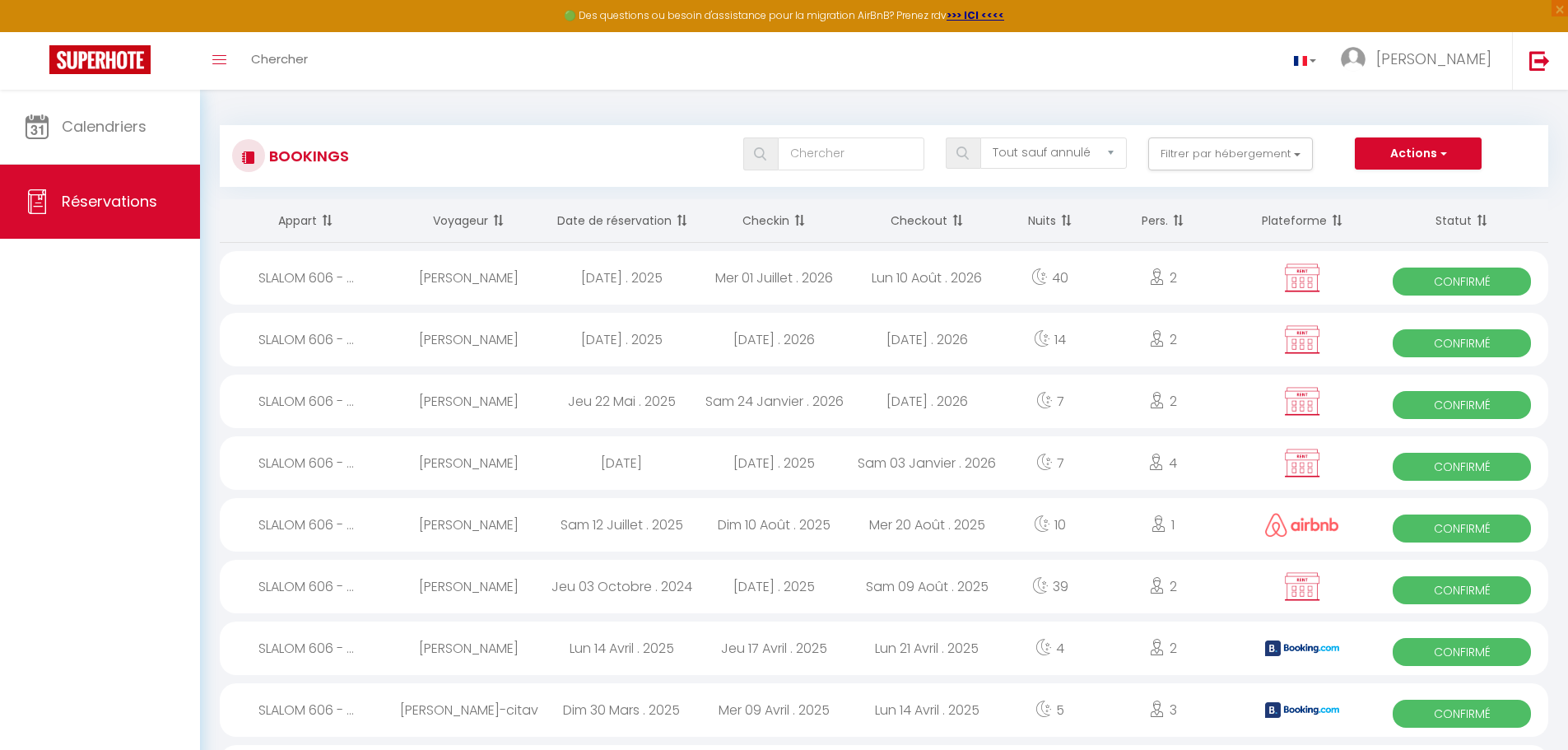
click at [892, 277] on div "Lun 10 Août . 2026" at bounding box center [927, 277] width 153 height 53
select select "OK"
select select "KO"
select select "0"
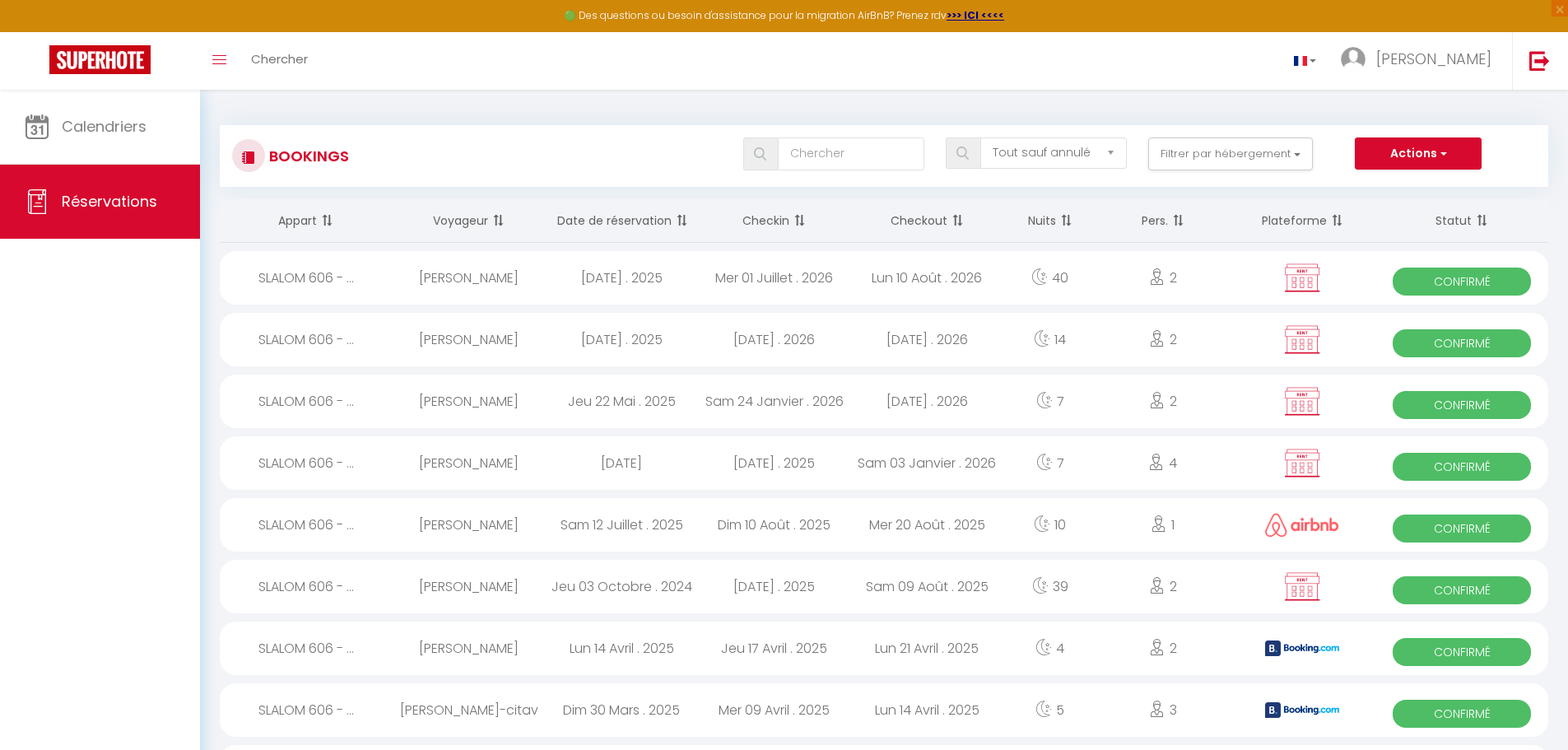
select select "1"
select select
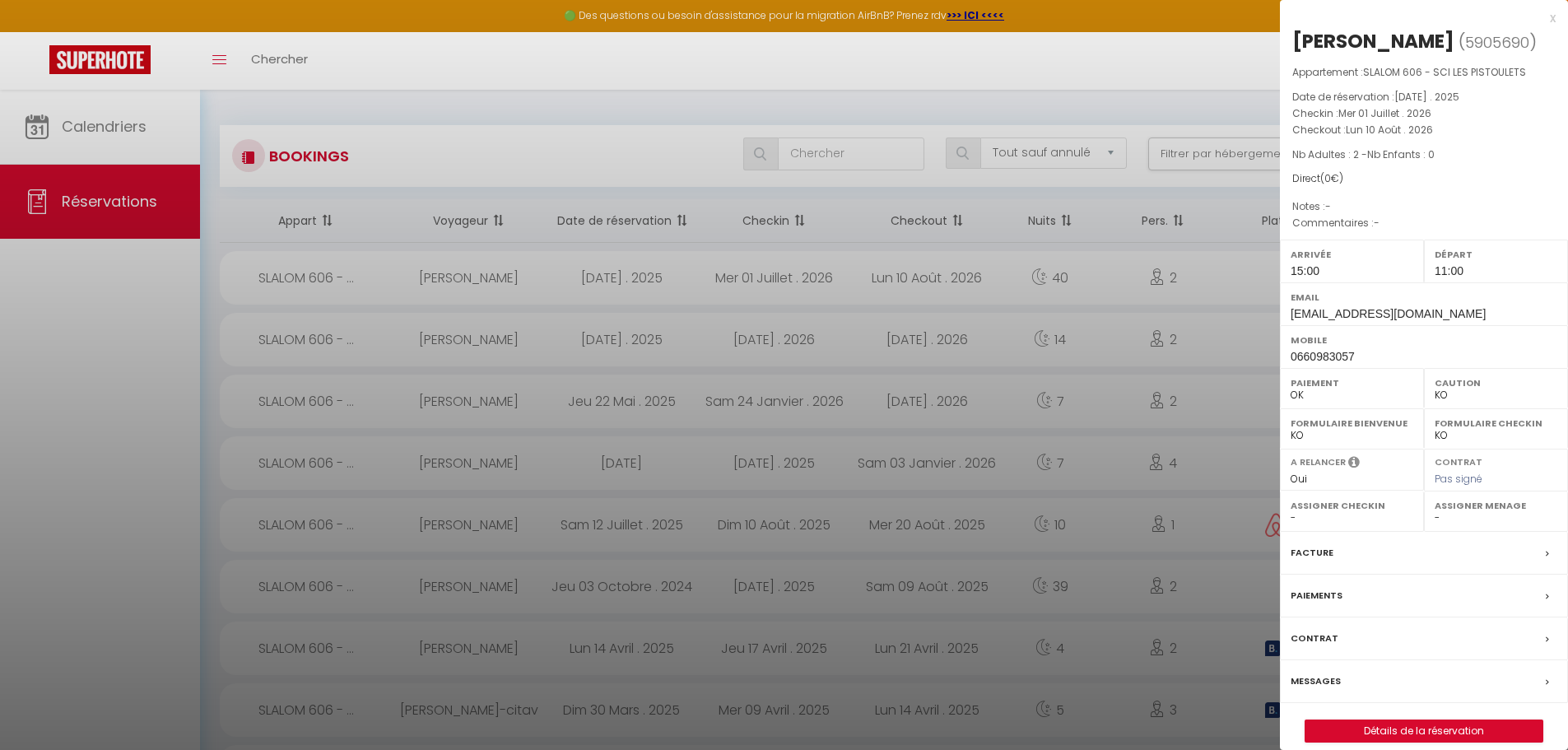
click at [947, 344] on div at bounding box center [784, 375] width 1568 height 750
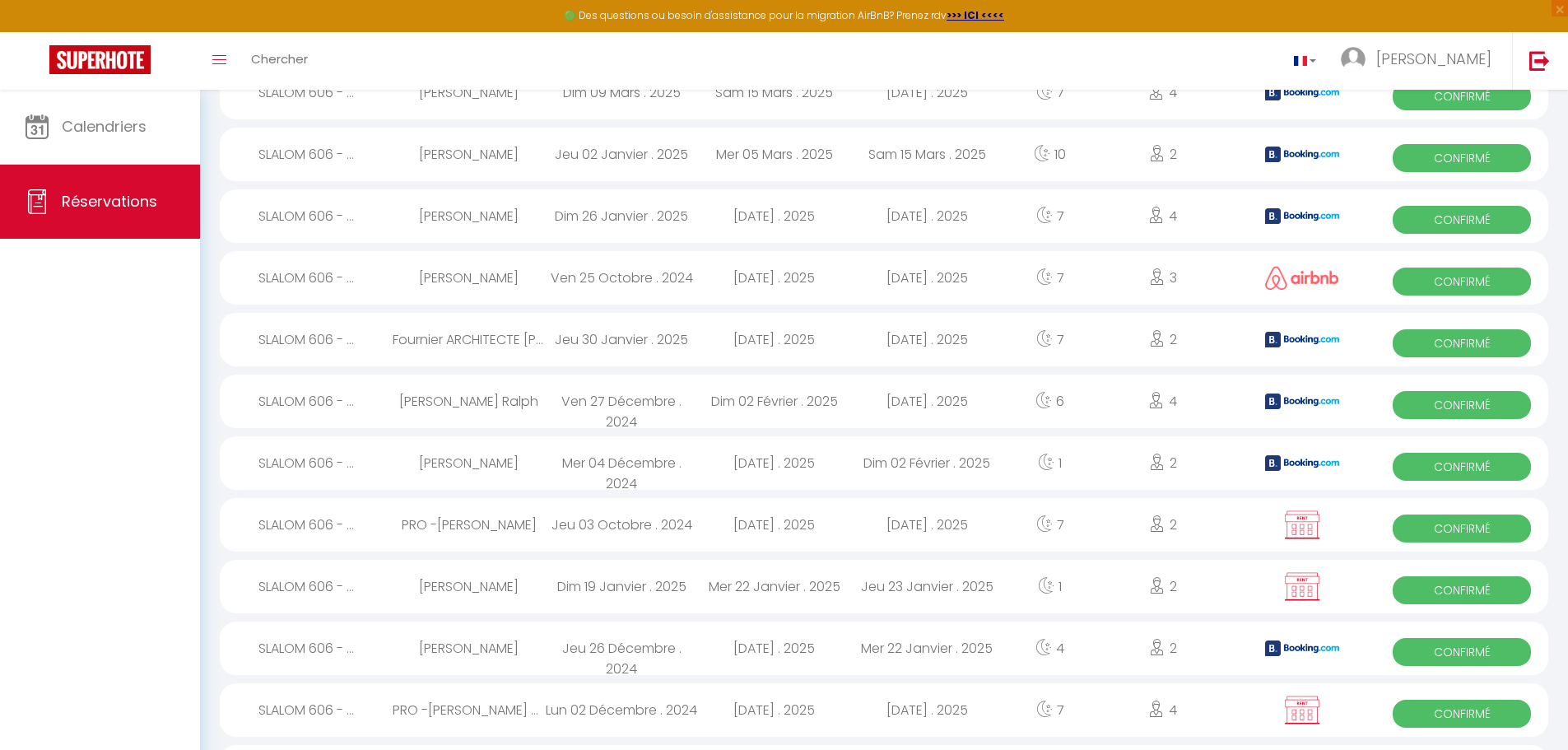
scroll to position [883, 0]
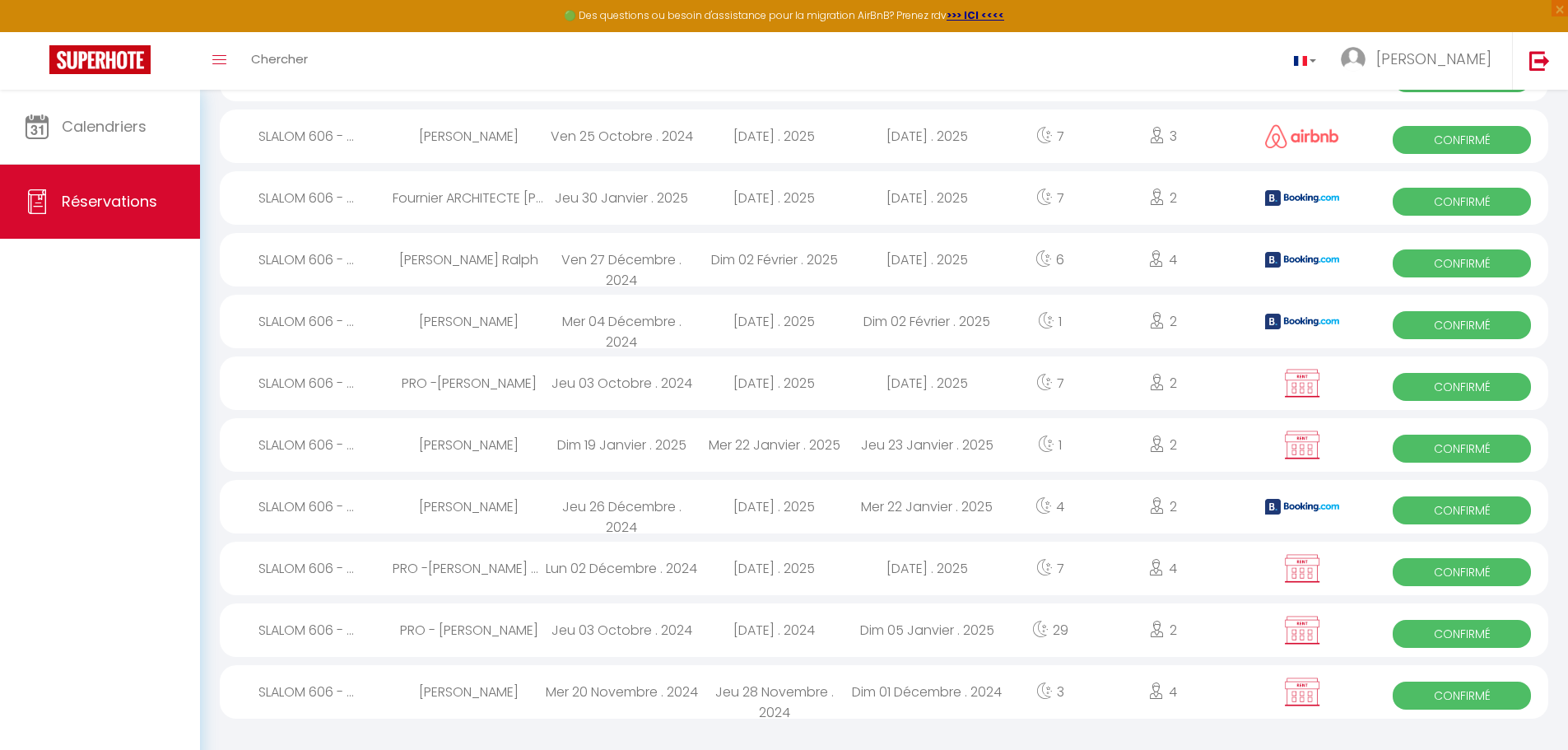
click at [312, 444] on div "SLALOM 606 - ..." at bounding box center [305, 445] width 173 height 53
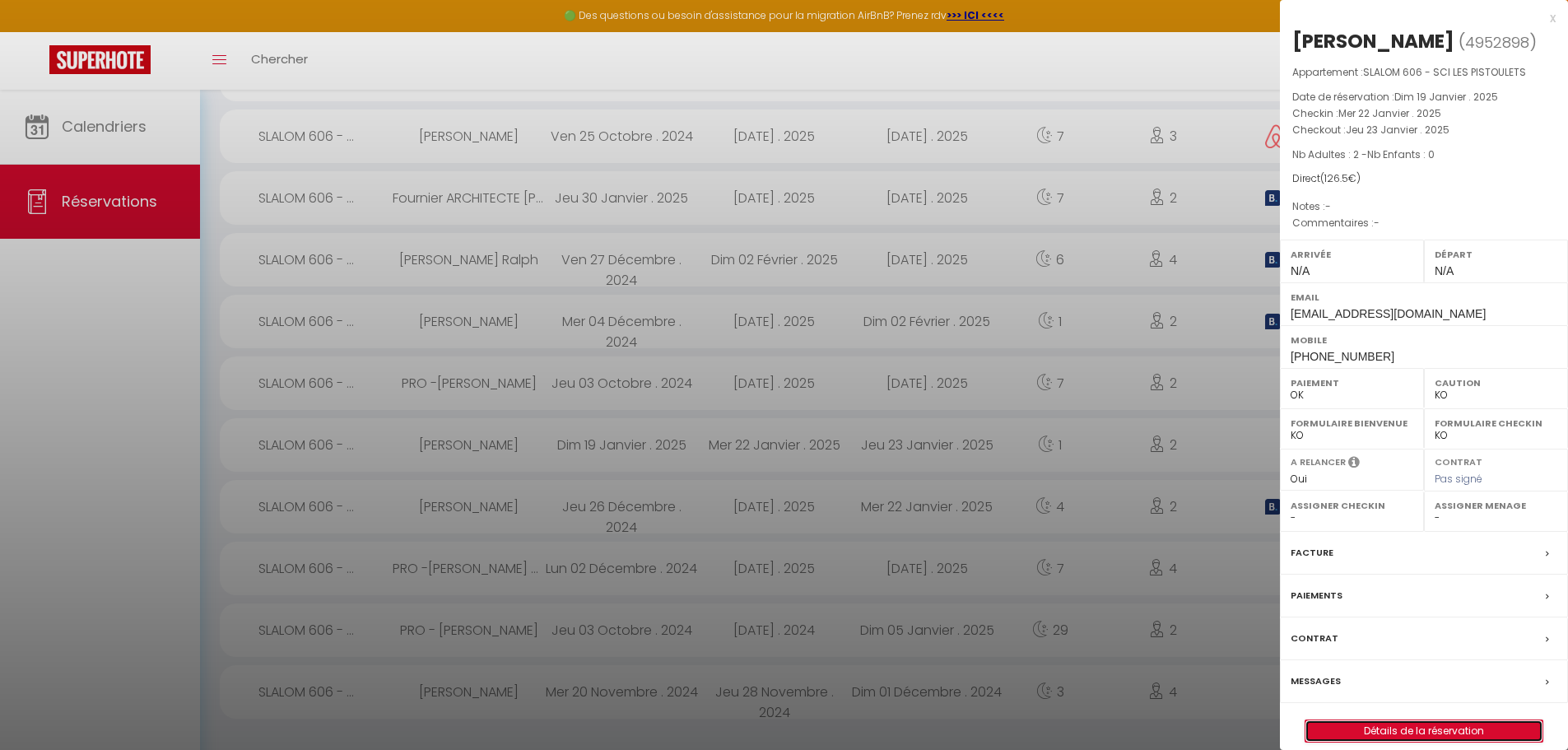
click at [1490, 725] on link "Détails de la réservation" at bounding box center [1424, 731] width 237 height 22
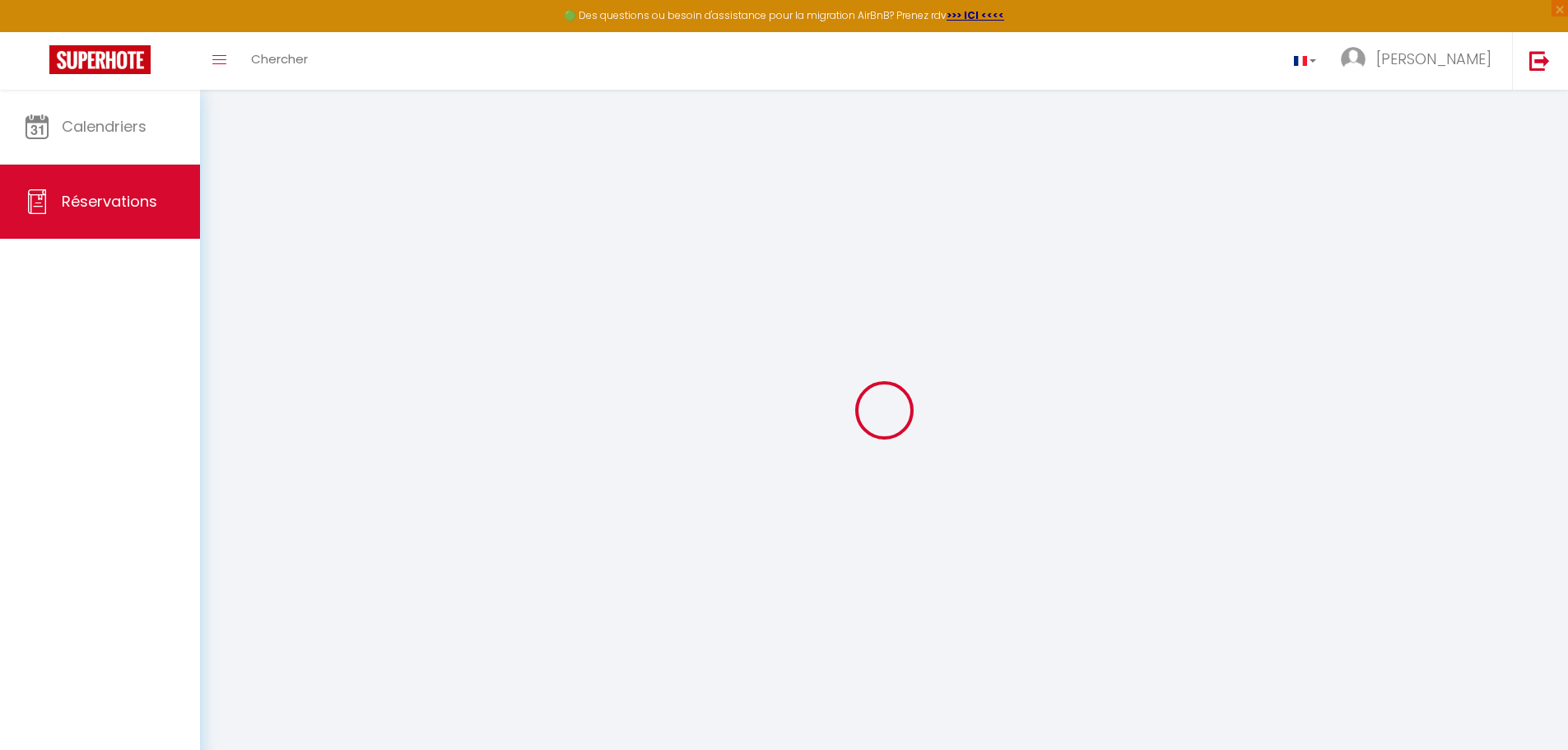
type input "Grant"
type input "Waters"
type input "[EMAIL_ADDRESS][DOMAIN_NAME]"
type input "[PHONE_NUMBER]"
select select "AU"
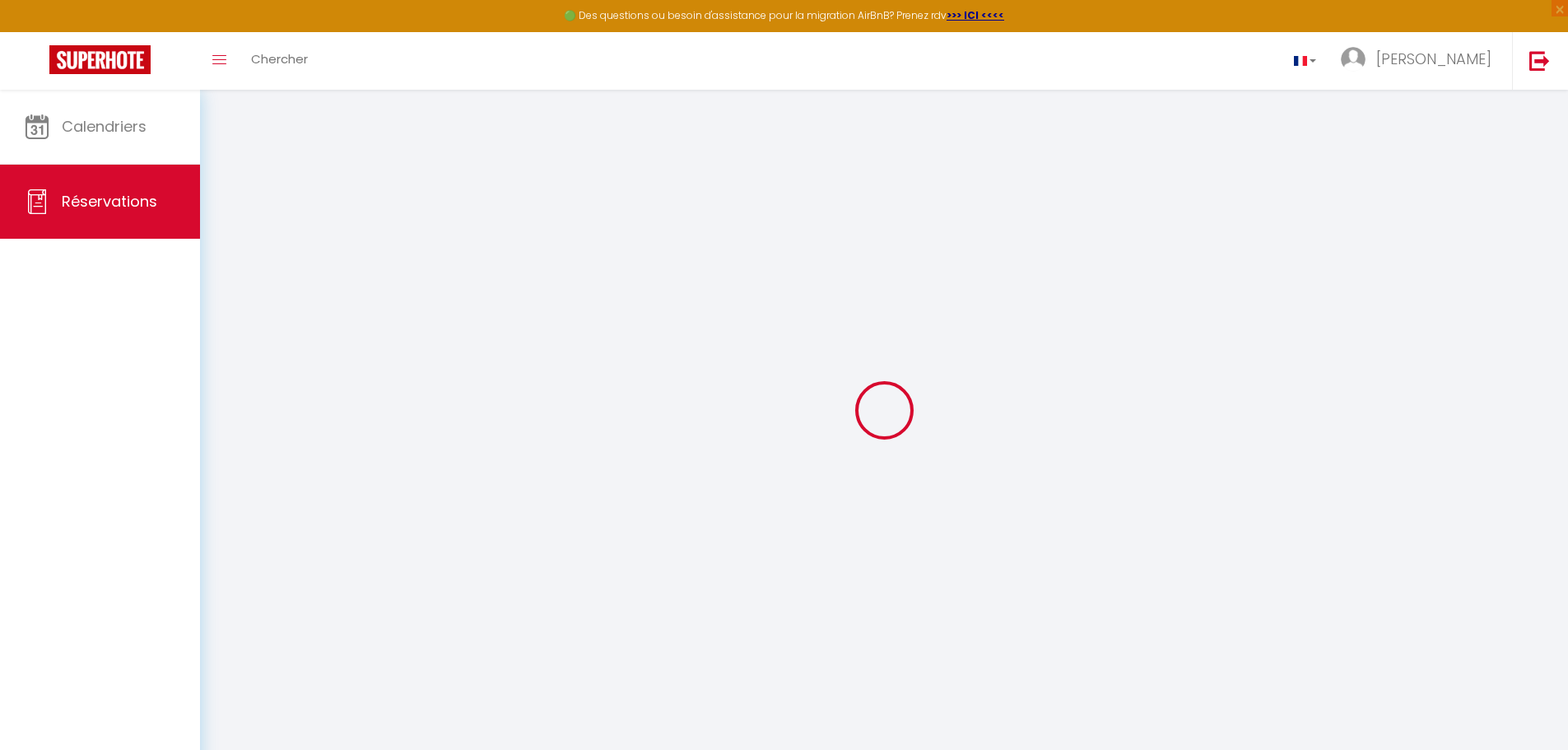
select select "51944"
select select "1"
type input "[DATE]"
select select
type input "[DATE]"
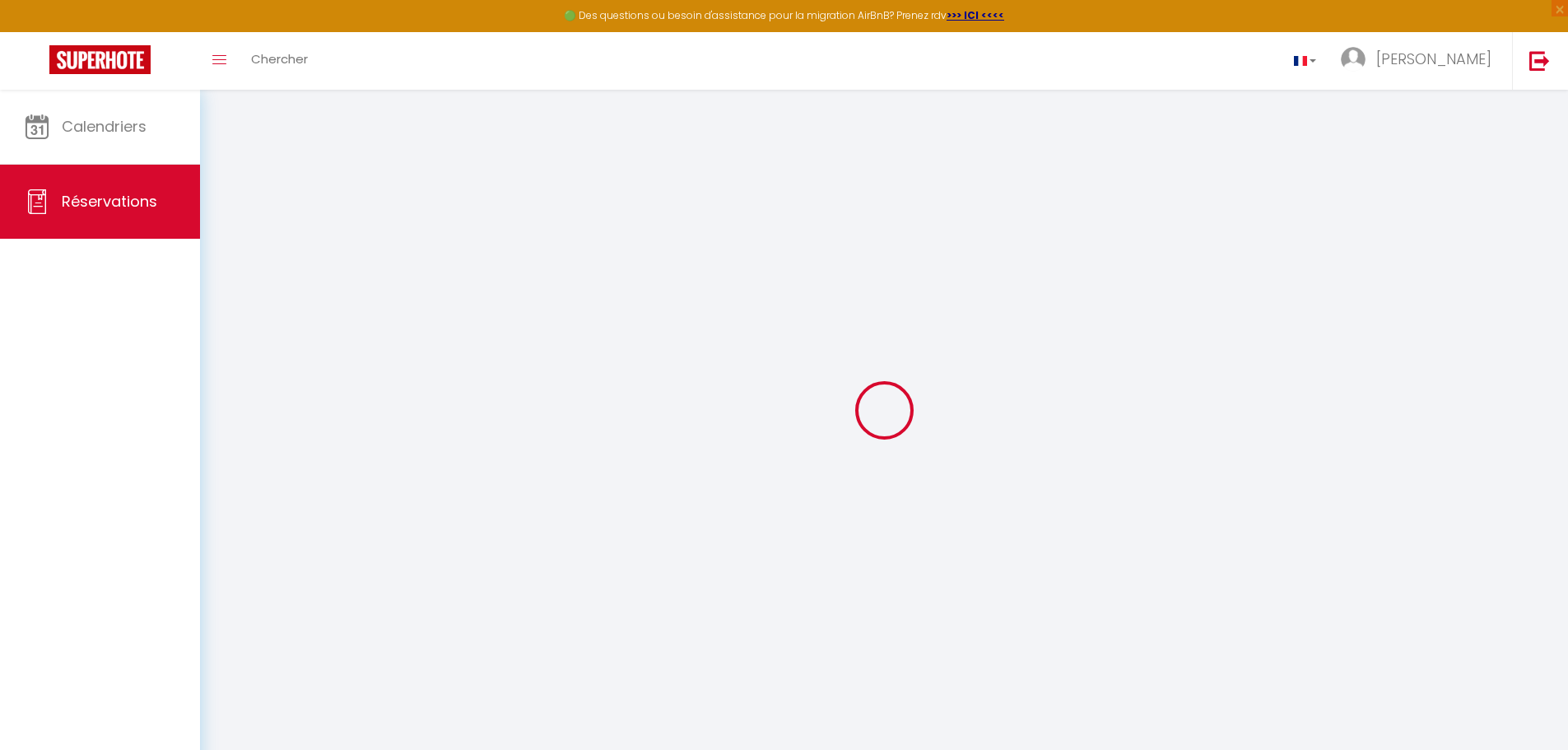
select select
type input "2"
select select "12"
select select
type input "126.5"
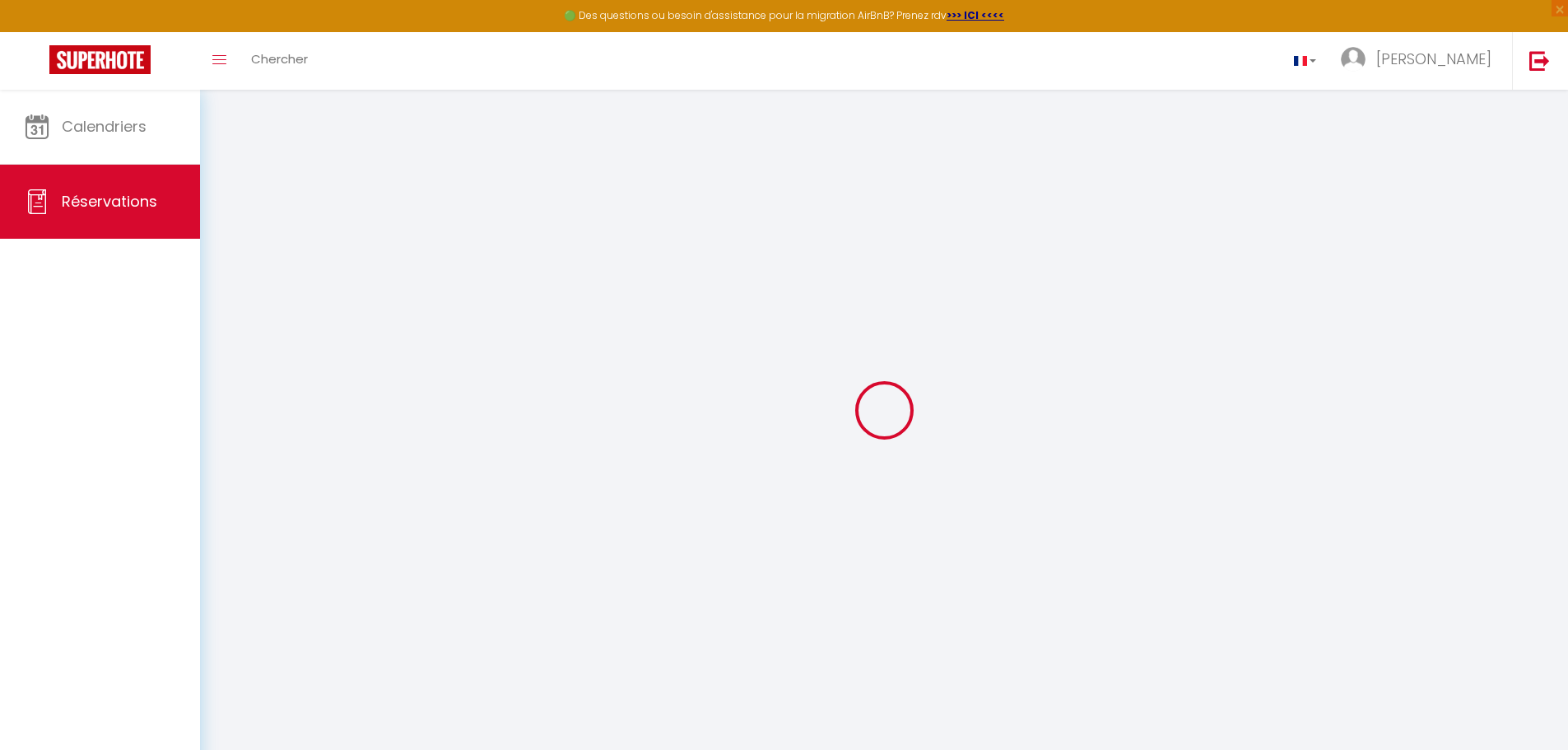
checkbox input "false"
type input "0"
select select
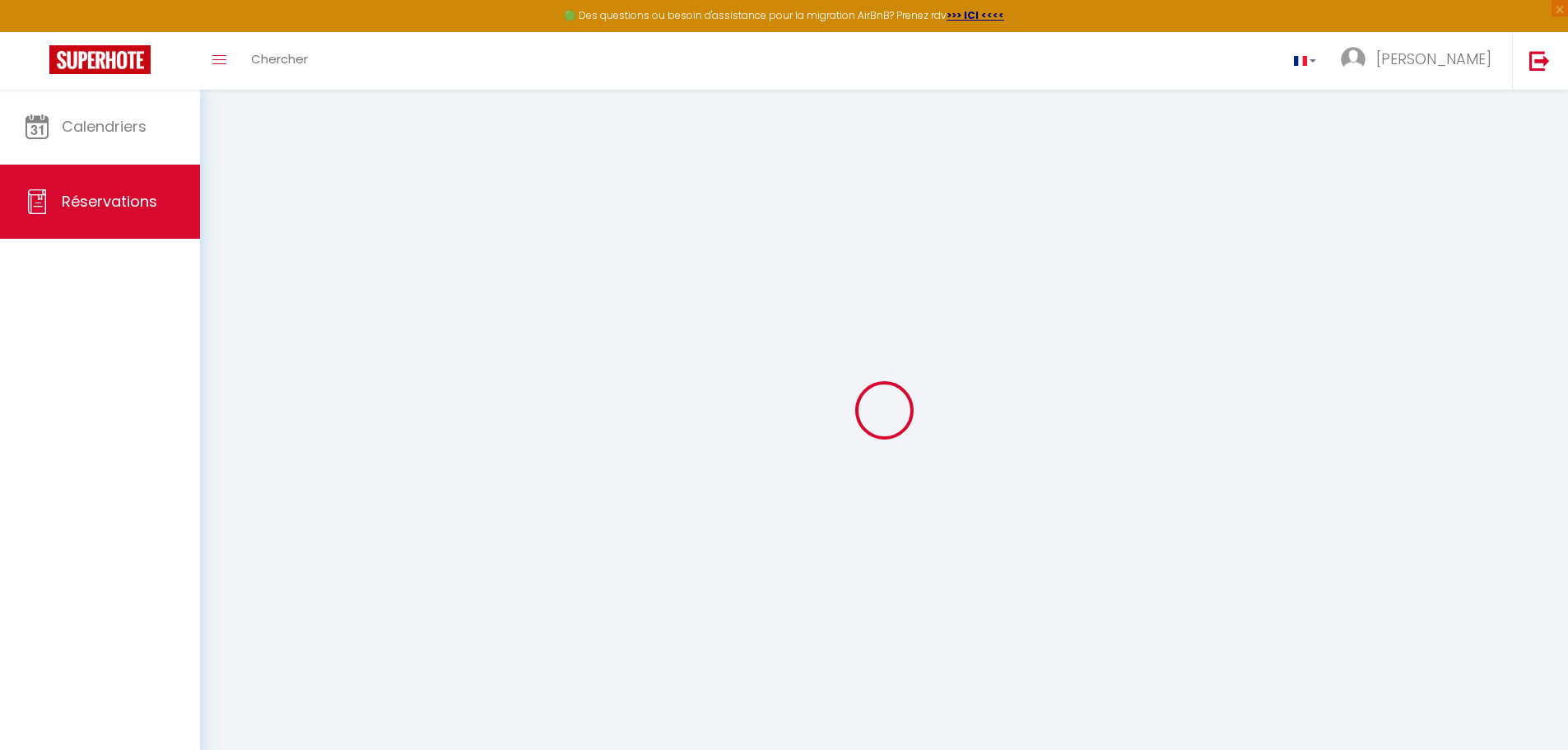
select select
select select "14"
checkbox input "false"
select select
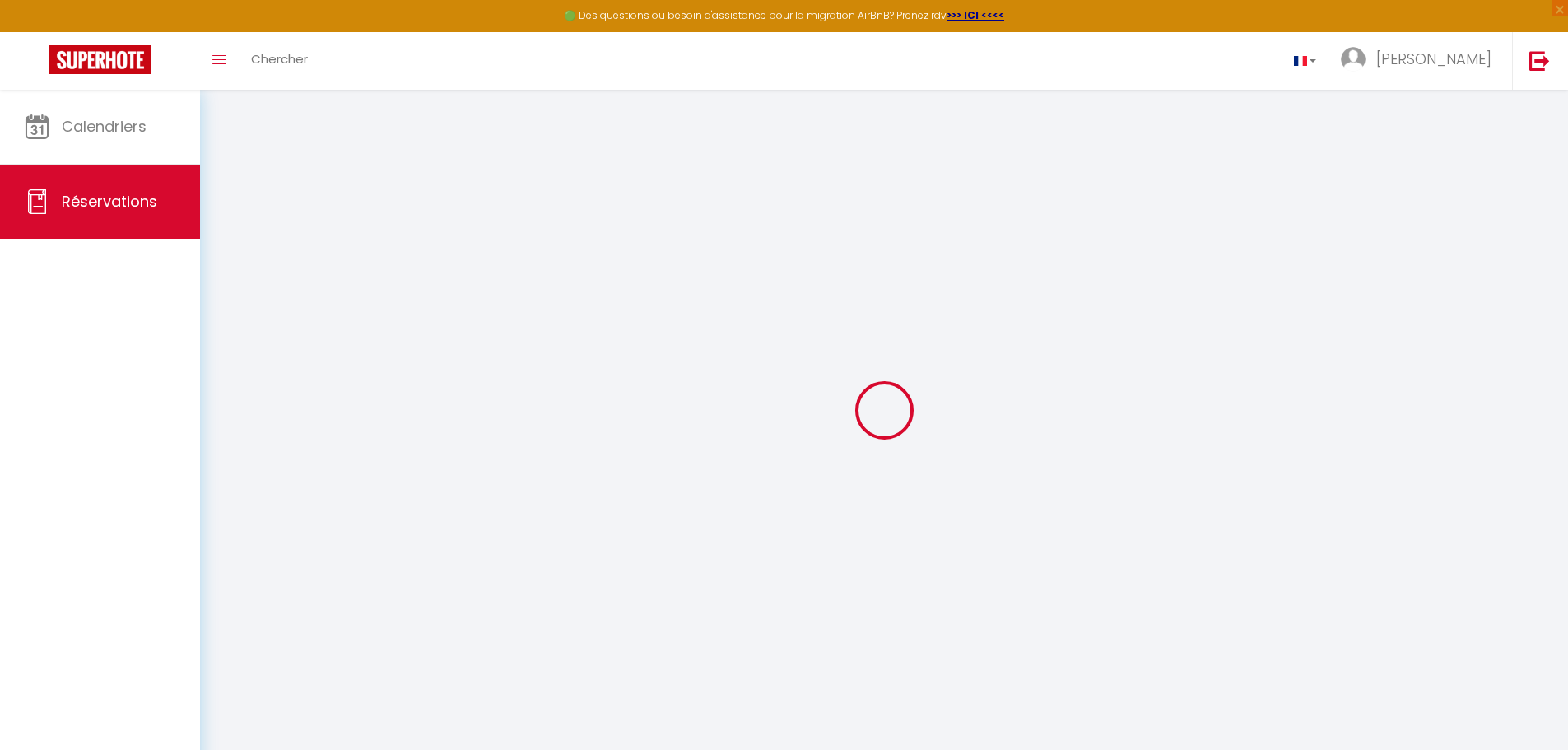
checkbox input "false"
select select
checkbox input "false"
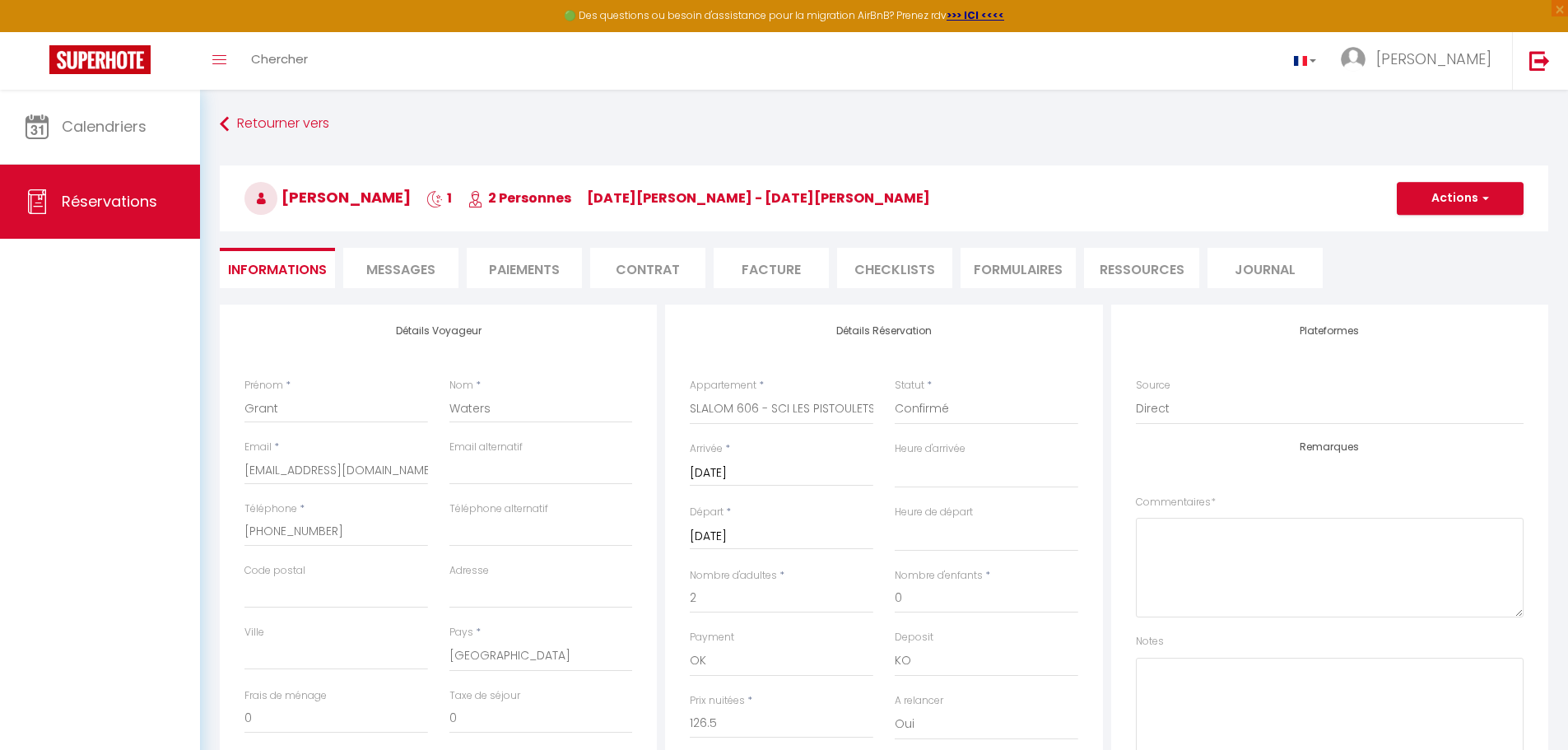
select select
checkbox input "false"
select select
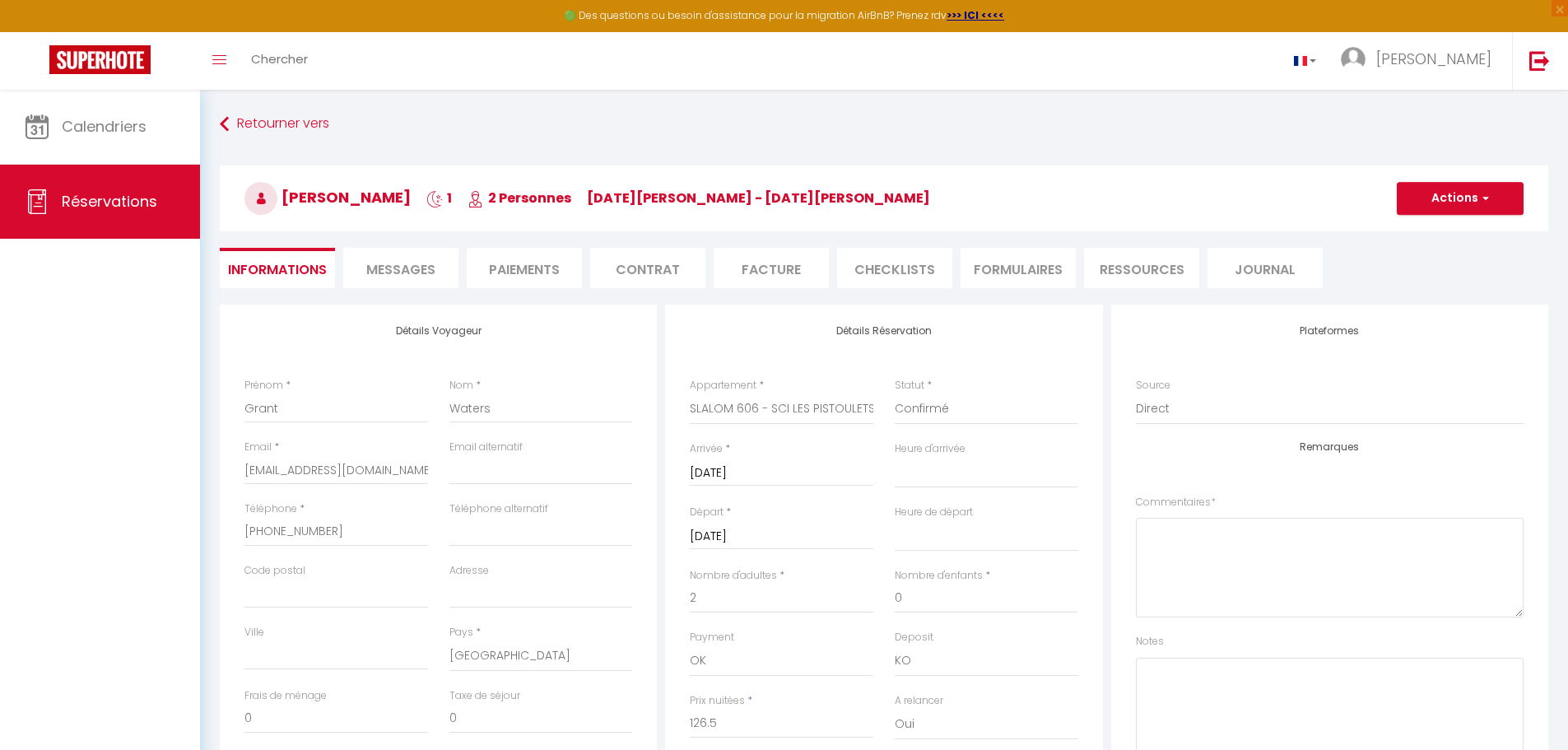
checkbox input "false"
select select
click at [396, 267] on span "Messages" at bounding box center [400, 269] width 70 height 19
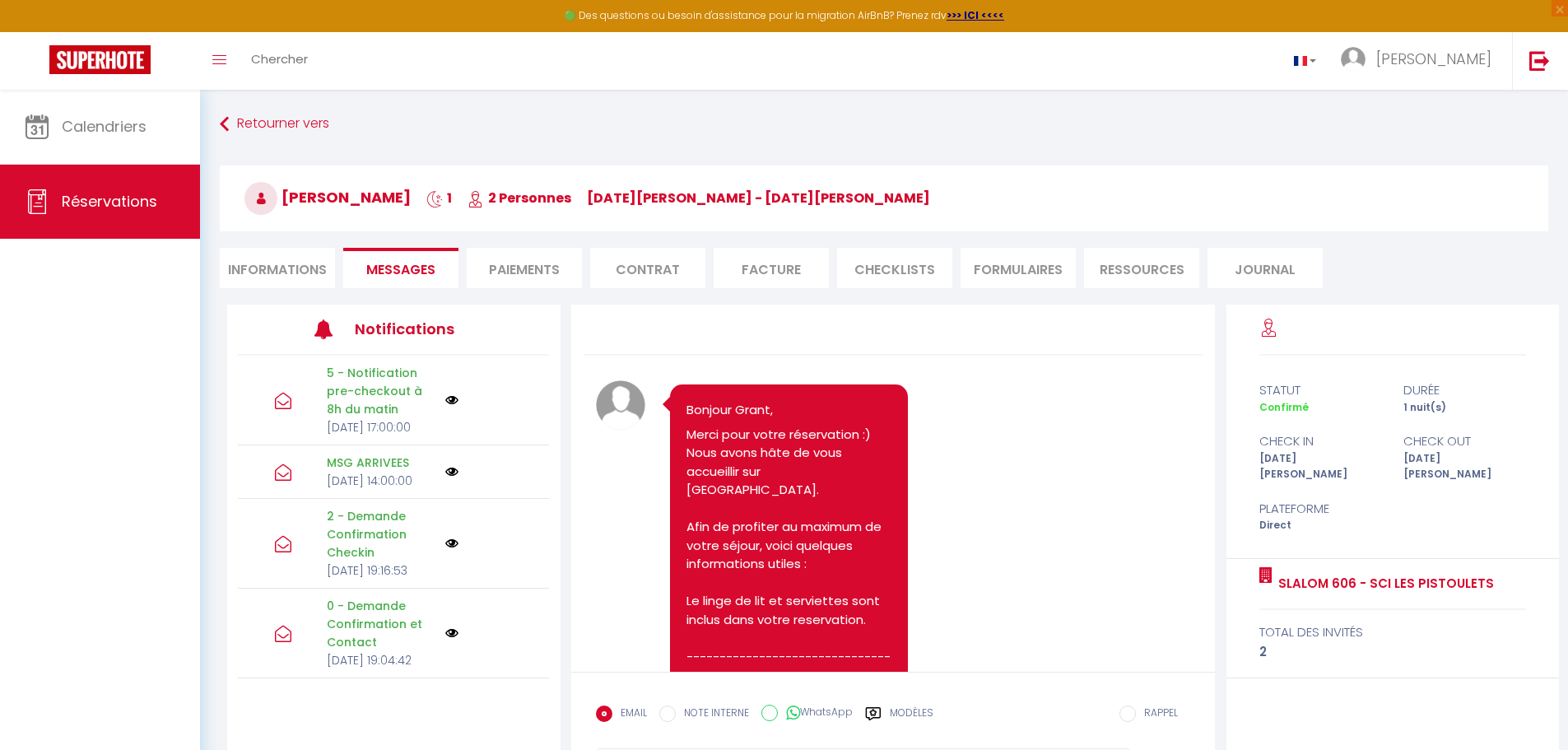
click at [518, 261] on li "Paiements" at bounding box center [525, 267] width 116 height 41
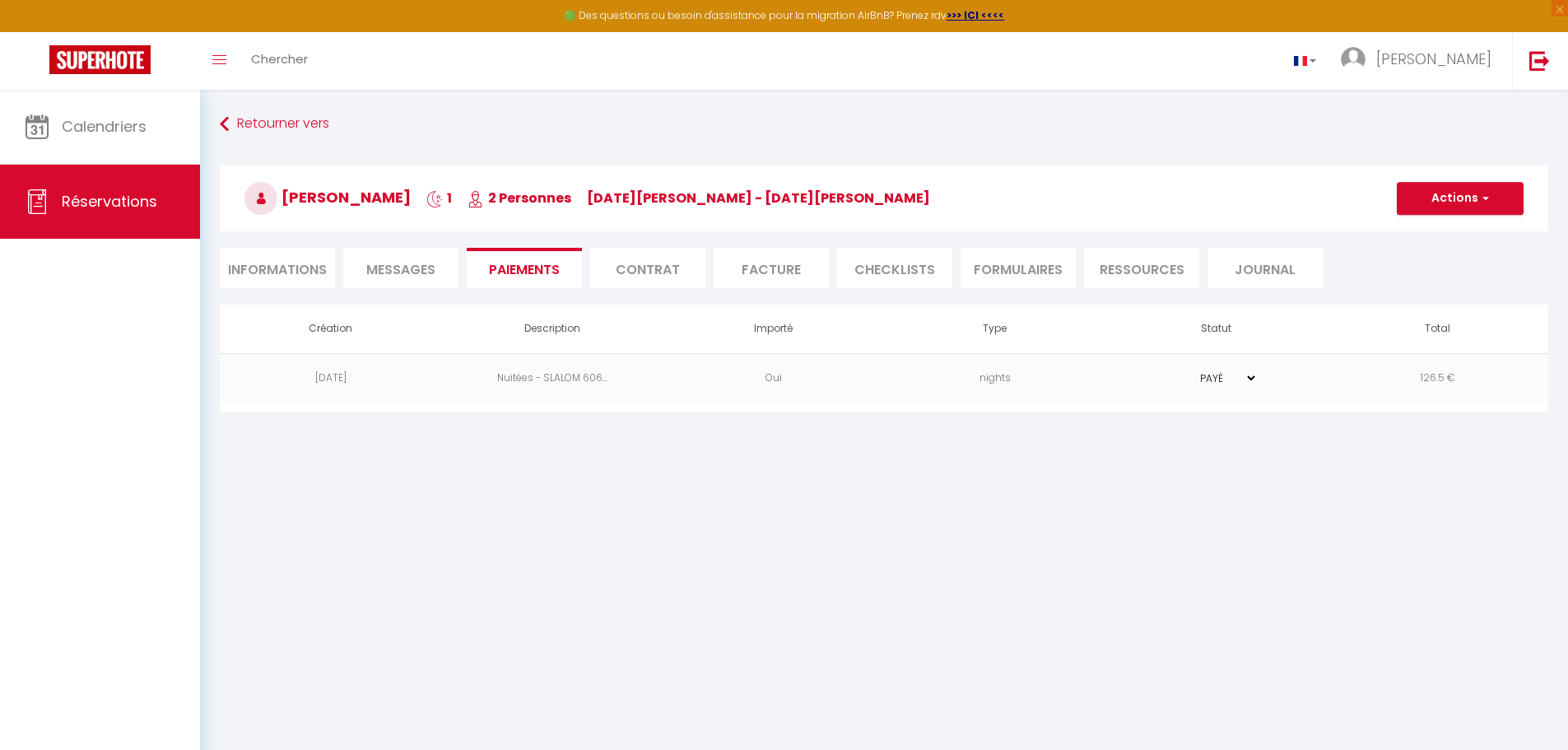
click at [666, 273] on li "Contrat" at bounding box center [648, 267] width 116 height 41
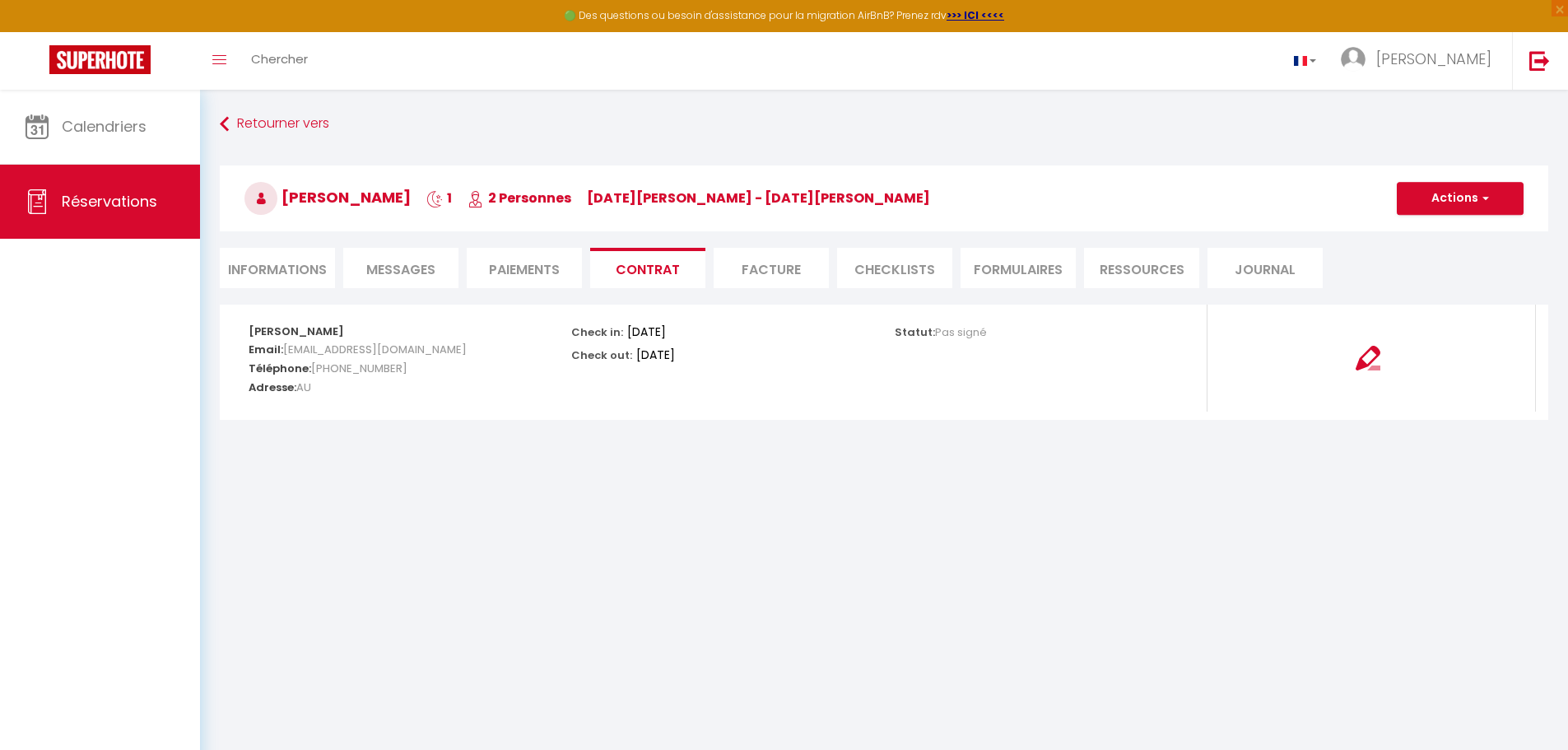
click at [783, 282] on li "Facture" at bounding box center [772, 267] width 116 height 41
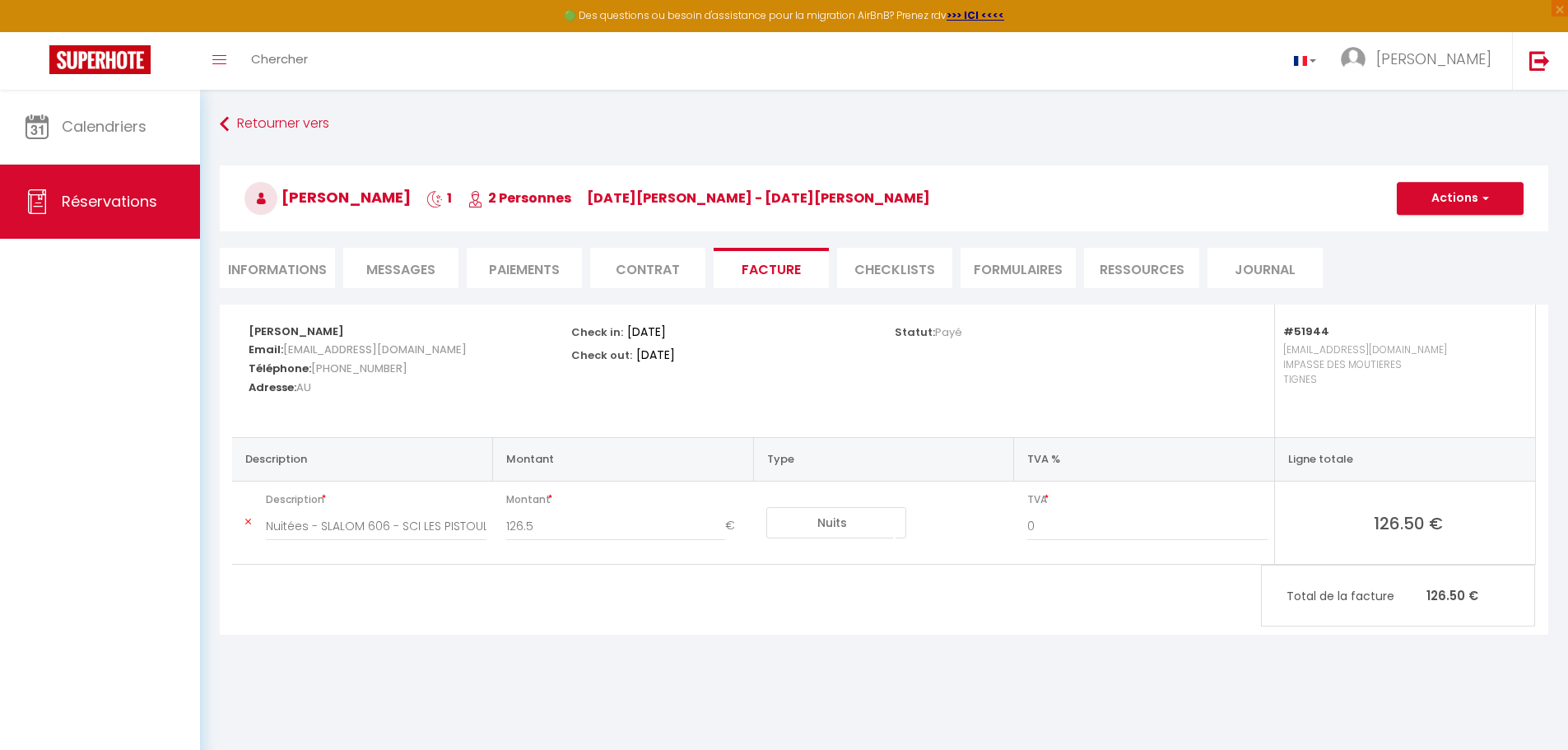
click at [912, 275] on li "CHECKLISTS" at bounding box center [895, 267] width 116 height 41
